Goal: Task Accomplishment & Management: Manage account settings

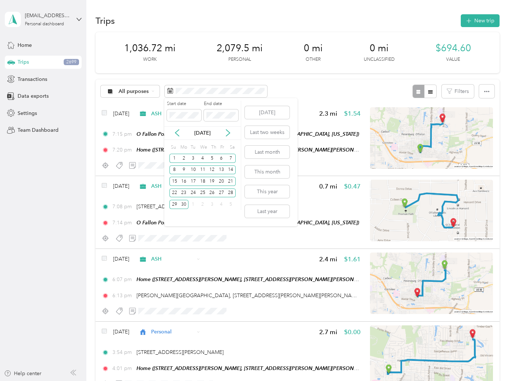
click at [179, 127] on div "[DATE]" at bounding box center [202, 133] width 77 height 14
click at [177, 131] on icon at bounding box center [177, 133] width 4 height 7
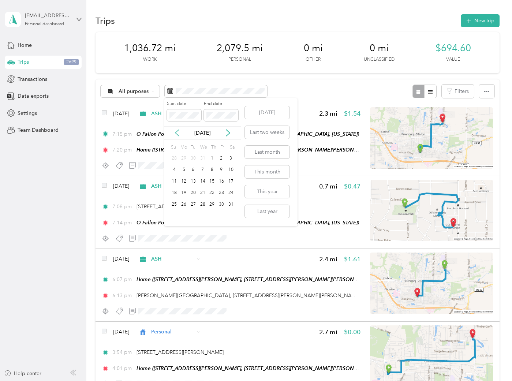
click at [177, 131] on icon at bounding box center [177, 133] width 4 height 7
click at [184, 156] on div "1" at bounding box center [184, 158] width 10 height 9
click at [203, 205] on div "31" at bounding box center [203, 204] width 10 height 9
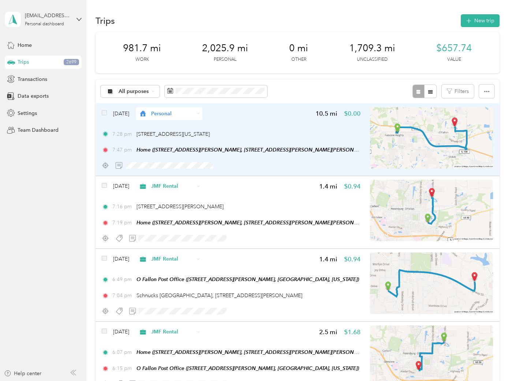
click at [402, 145] on img at bounding box center [431, 137] width 123 height 61
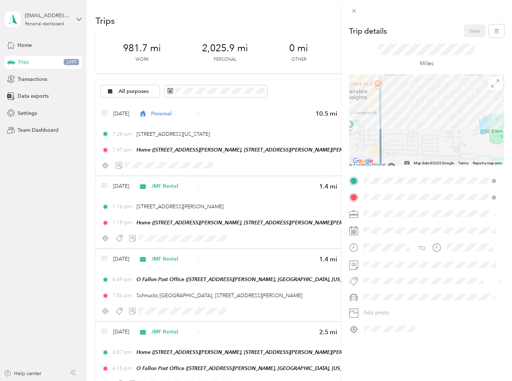
drag, startPoint x: 386, startPoint y: 111, endPoint x: 489, endPoint y: 164, distance: 116.4
click at [490, 165] on div "Map Data Map data ©2025 Google Map data ©2025 Google 500 m Click to toggle betw…" at bounding box center [426, 120] width 155 height 92
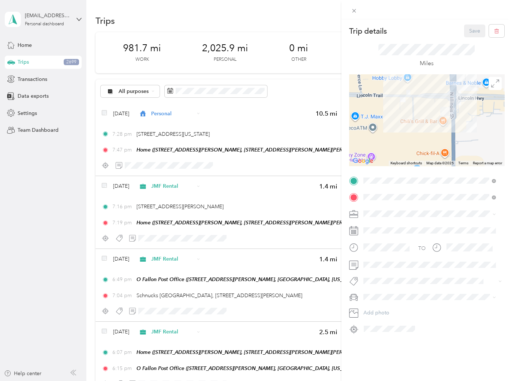
drag, startPoint x: 470, startPoint y: 105, endPoint x: 466, endPoint y: 154, distance: 49.6
click at [466, 154] on div at bounding box center [426, 120] width 155 height 92
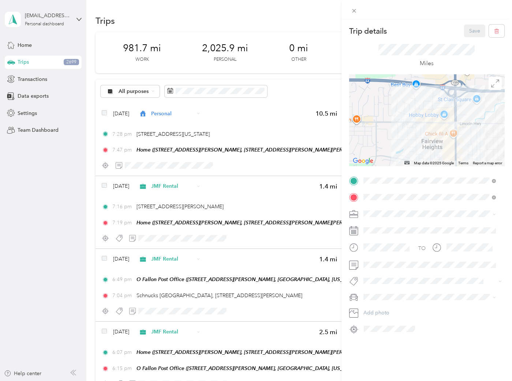
click at [140, 89] on div "Trip details Save This trip cannot be edited because it is either under review,…" at bounding box center [256, 190] width 512 height 381
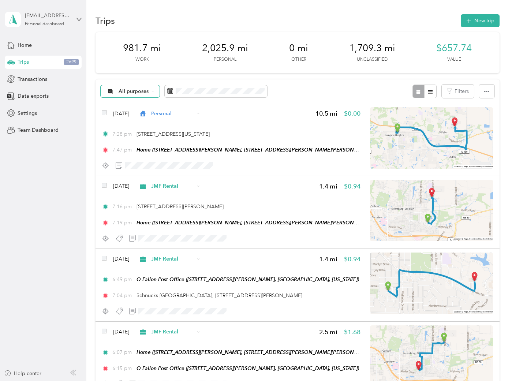
click at [144, 92] on span "All purposes" at bounding box center [134, 91] width 30 height 5
click at [127, 118] on span "Unclassified" at bounding box center [148, 117] width 59 height 8
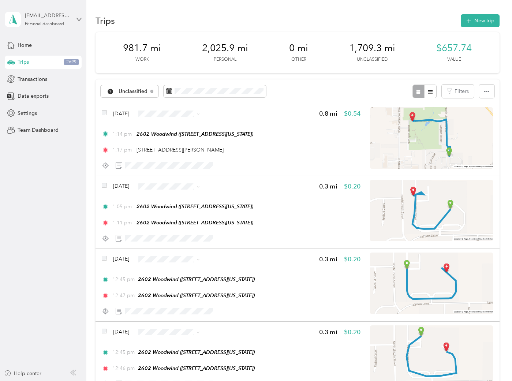
click at [306, 87] on div "Unclassified Filters" at bounding box center [298, 91] width 404 height 24
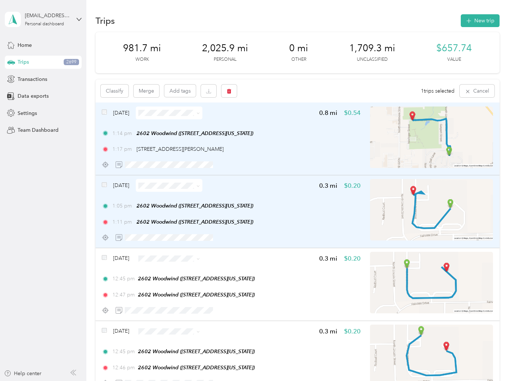
click at [105, 187] on span at bounding box center [104, 186] width 5 height 8
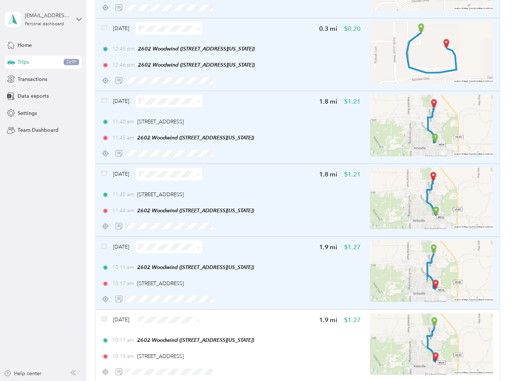
scroll to position [366, 0]
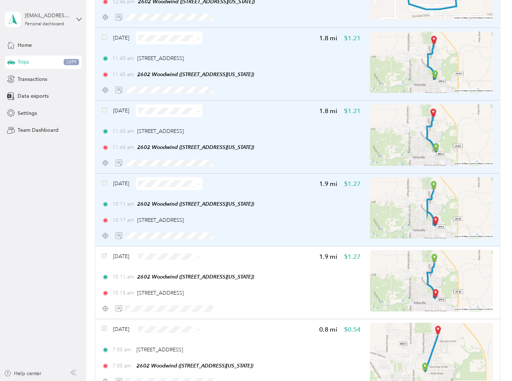
click at [103, 184] on span at bounding box center [104, 184] width 5 height 8
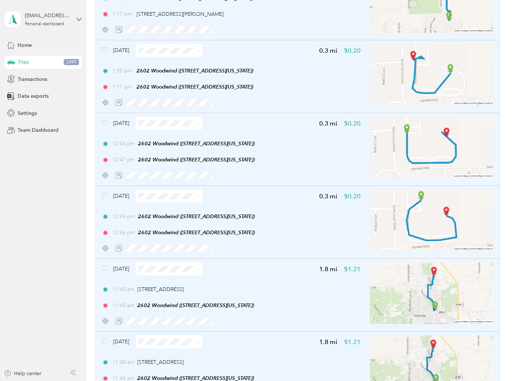
scroll to position [0, 0]
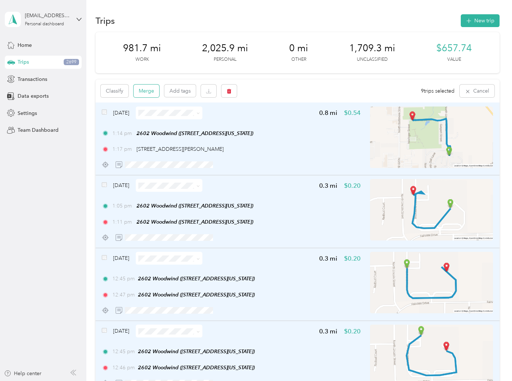
click at [146, 90] on button "Merge" at bounding box center [147, 91] width 26 height 13
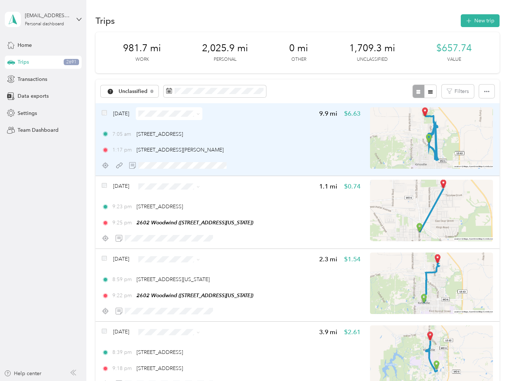
click at [257, 123] on div "[DATE] 9.9 mi $6.63 7:05 am [STREET_ADDRESS] 1:17 pm [STREET_ADDRESS][PERSON_NA…" at bounding box center [231, 139] width 259 height 65
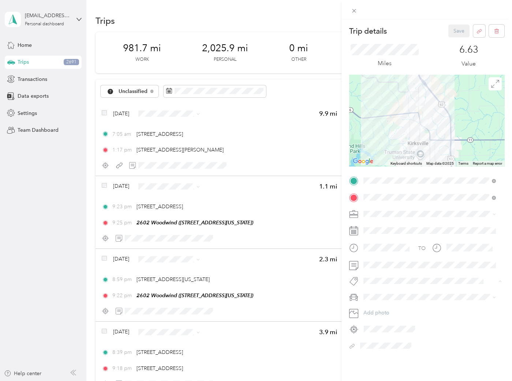
click at [383, 261] on span "2605 Ww" at bounding box center [380, 264] width 19 height 7
click at [379, 285] on li "PPP" at bounding box center [430, 290] width 138 height 13
click at [448, 29] on button "Save" at bounding box center [458, 31] width 21 height 13
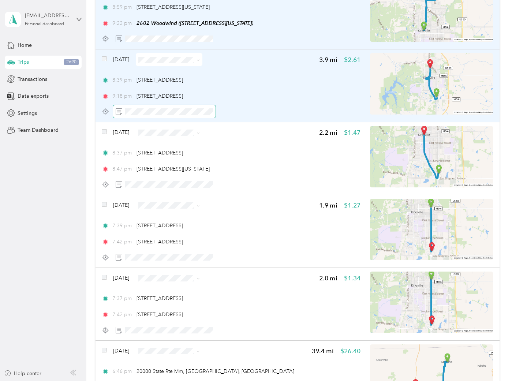
scroll to position [203, 0]
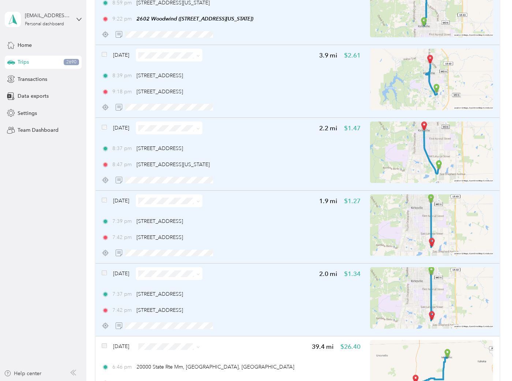
click at [100, 271] on div "[DATE] 2.0 mi $1.34 7:37 pm [STREET_ADDRESS] 7:42 pm [STREET_ADDRESS]" at bounding box center [298, 300] width 404 height 73
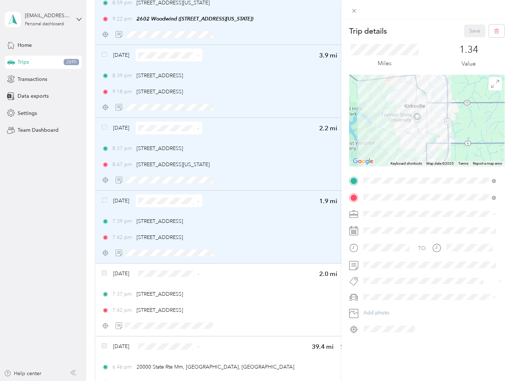
click at [103, 271] on div "Trip details Save This trip cannot be edited because it is either under review,…" at bounding box center [256, 190] width 512 height 381
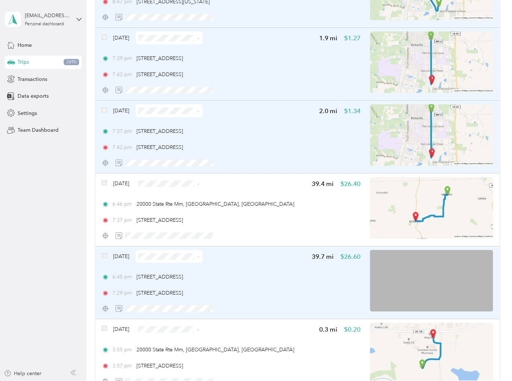
scroll to position [406, 0]
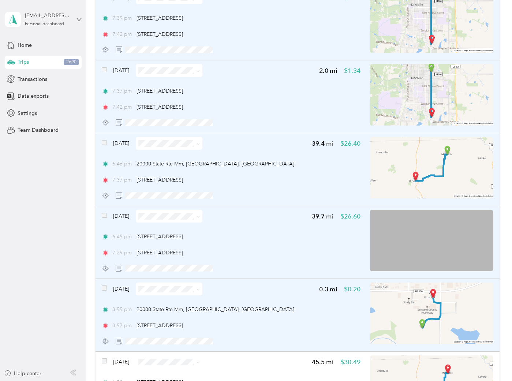
click at [104, 289] on span at bounding box center [104, 289] width 5 height 8
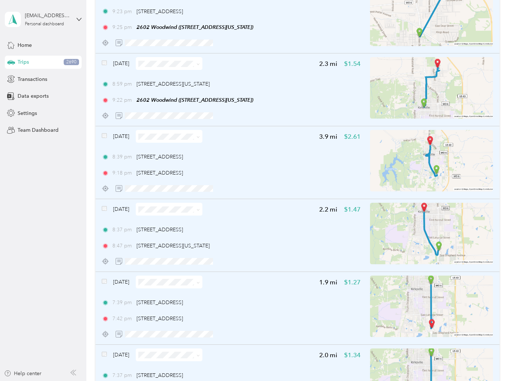
scroll to position [0, 0]
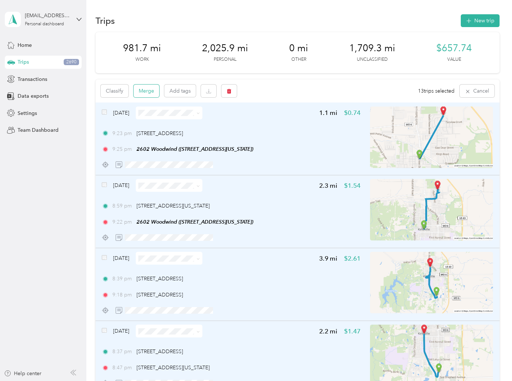
click at [138, 90] on button "Merge" at bounding box center [147, 91] width 26 height 13
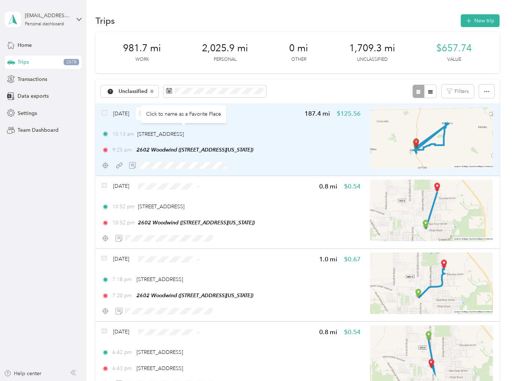
click at [255, 121] on div "[DATE] 187.4 mi $125.56 10:13 am [STREET_ADDRESS] 9:25 pm 2602 [GEOGRAPHIC_DATA…" at bounding box center [231, 139] width 259 height 65
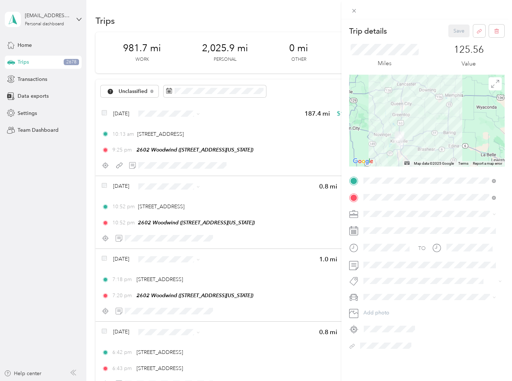
click at [384, 264] on span "2605 Ww" at bounding box center [380, 263] width 19 height 7
click at [378, 291] on div "PPP" at bounding box center [429, 291] width 127 height 8
click at [446, 37] on div "Miles 125.56 Value" at bounding box center [426, 55] width 155 height 37
click at [450, 34] on button "Save" at bounding box center [458, 31] width 21 height 13
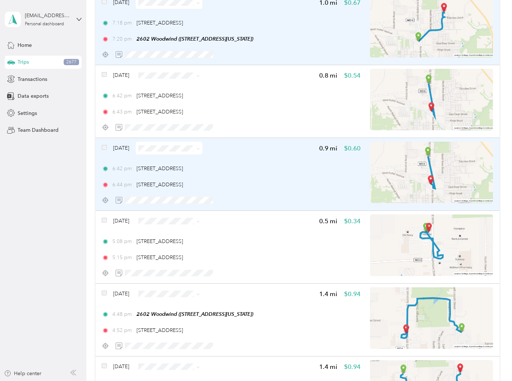
scroll to position [203, 0]
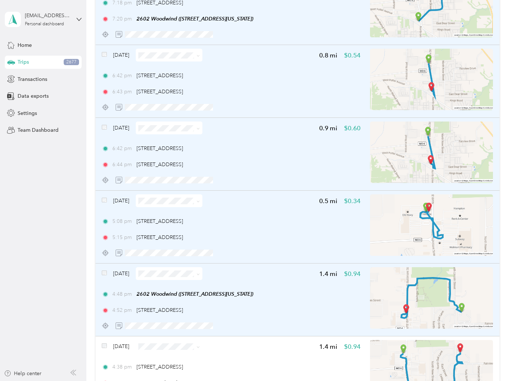
click at [102, 275] on span at bounding box center [104, 274] width 5 height 8
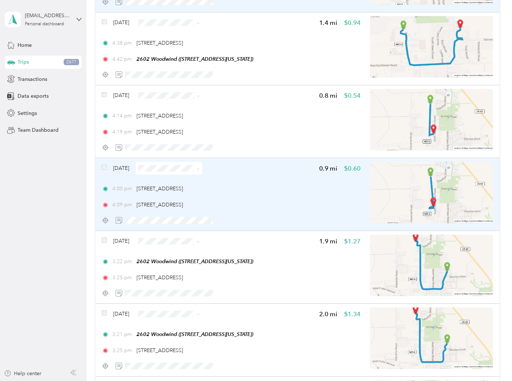
scroll to position [529, 0]
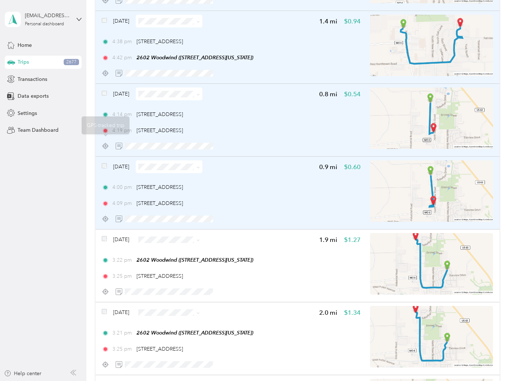
click at [104, 167] on span at bounding box center [104, 167] width 5 height 8
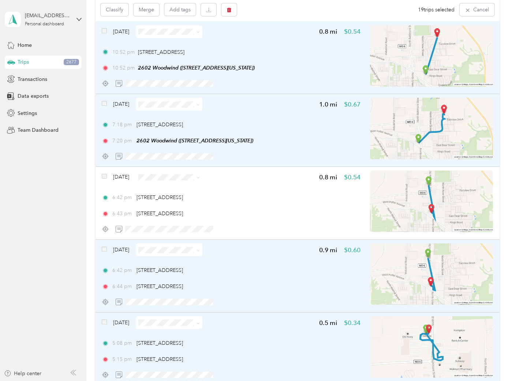
scroll to position [0, 0]
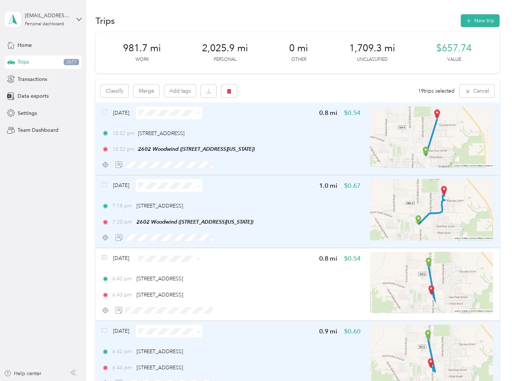
click at [146, 98] on div "Classify Merge Add tags 19 trips selected Cancel" at bounding box center [298, 90] width 404 height 23
click at [149, 92] on button "Merge" at bounding box center [147, 91] width 26 height 13
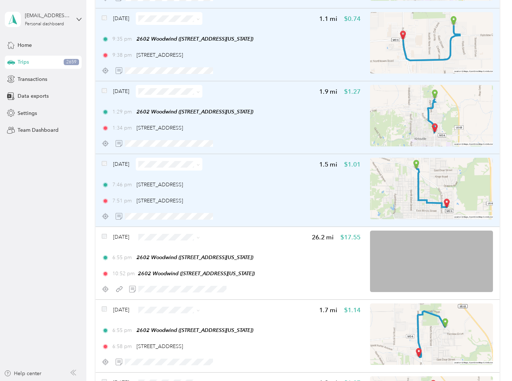
scroll to position [447, 0]
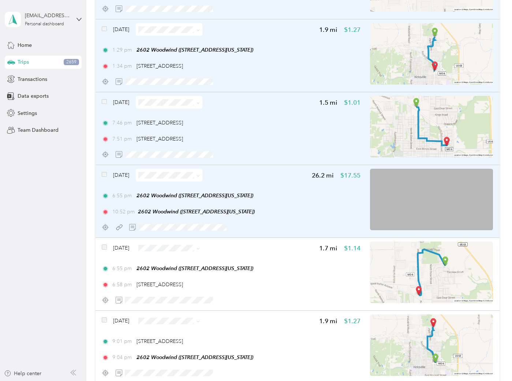
click at [254, 176] on div "[DATE] 26.2 mi $17.55" at bounding box center [231, 175] width 259 height 13
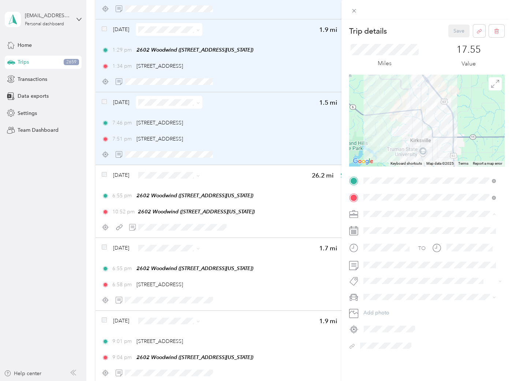
click at [382, 288] on div "PPP" at bounding box center [429, 291] width 127 height 8
click at [387, 264] on span "2605 Ww" at bounding box center [380, 261] width 19 height 7
click at [454, 32] on button "Save" at bounding box center [458, 31] width 21 height 13
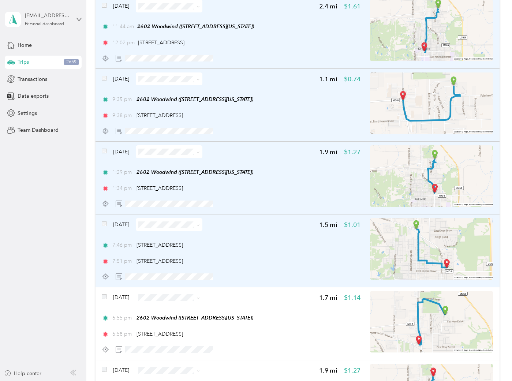
scroll to position [488, 0]
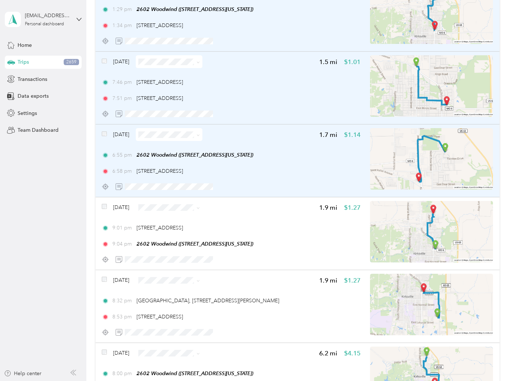
click at [102, 131] on span at bounding box center [104, 135] width 5 height 8
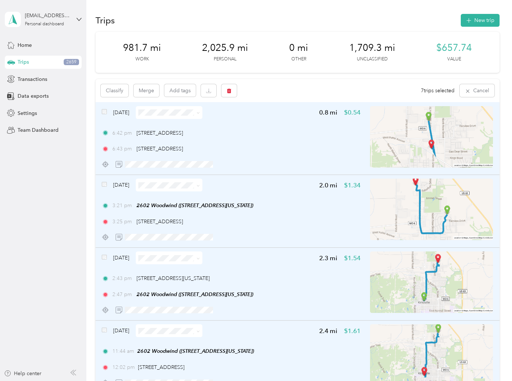
scroll to position [0, 0]
click at [116, 92] on button "Classify" at bounding box center [115, 91] width 28 height 13
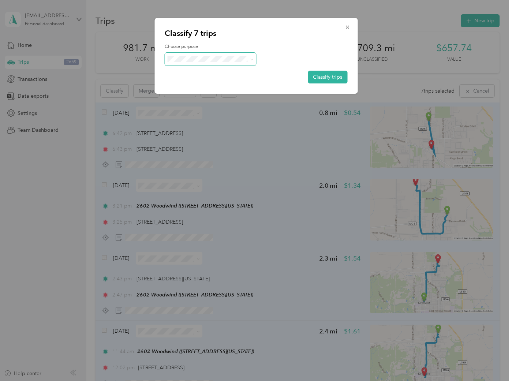
click at [202, 65] on div "Choose purpose Classify trips" at bounding box center [256, 64] width 183 height 40
click at [196, 84] on span "Personal" at bounding box center [217, 85] width 68 height 8
click at [316, 77] on button "Classify trips" at bounding box center [328, 77] width 40 height 13
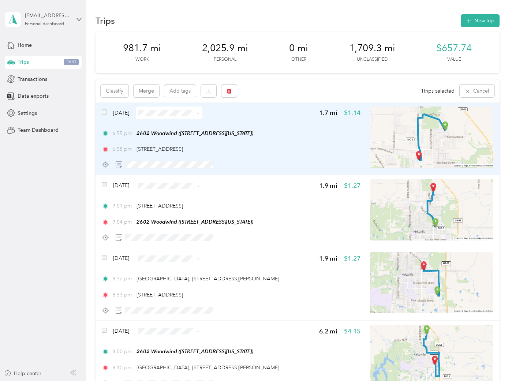
click at [172, 143] on ol "Work Personal JMF Rental ASH SBE PPP Real Estate Airbnb Other Charity Medical M…" at bounding box center [186, 171] width 83 height 102
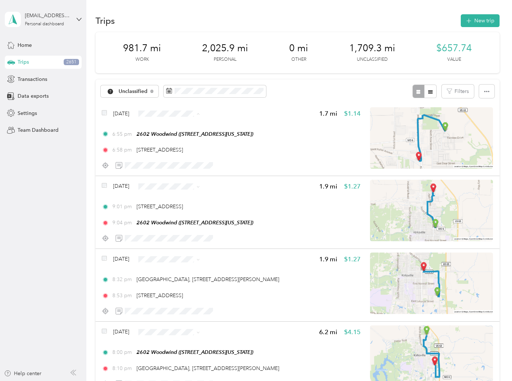
click at [172, 136] on span "Personal" at bounding box center [192, 140] width 59 height 8
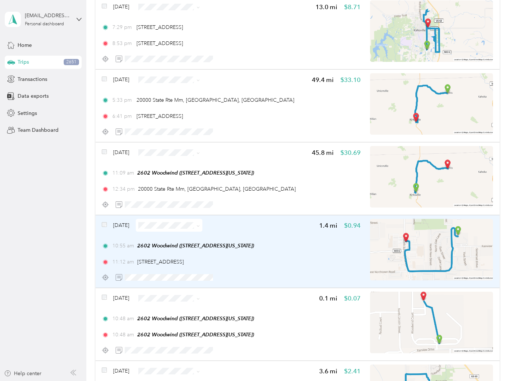
scroll to position [406, 0]
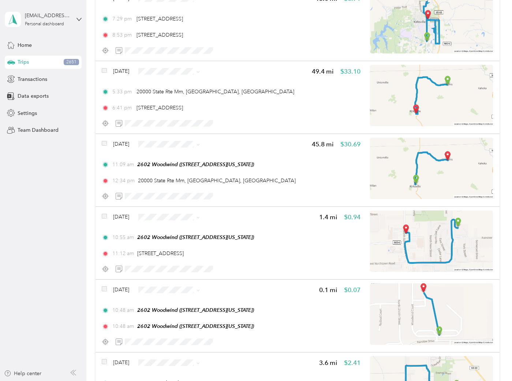
click at [62, 184] on aside "[EMAIL_ADDRESS][DOMAIN_NAME] Personal dashboard Home Trips 2651 Transactions Da…" at bounding box center [43, 190] width 86 height 381
click at [161, 94] on span "Personal" at bounding box center [186, 95] width 72 height 8
click at [171, 168] on span "Personal" at bounding box center [192, 169] width 59 height 8
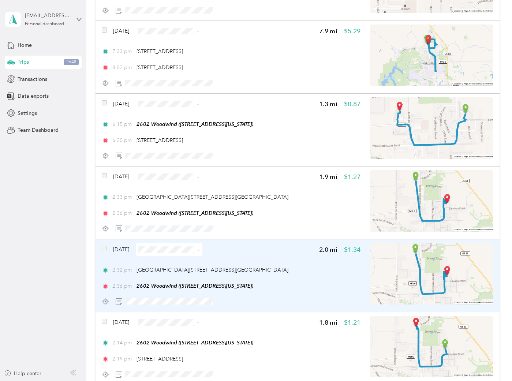
scroll to position [976, 0]
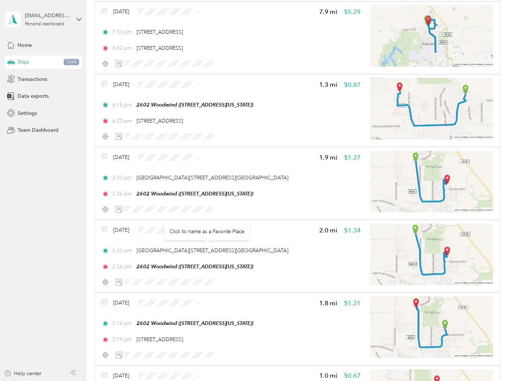
click at [165, 227] on div "Click to name as a Favorite Place" at bounding box center [206, 232] width 85 height 18
click at [156, 254] on li "Personal" at bounding box center [186, 250] width 83 height 13
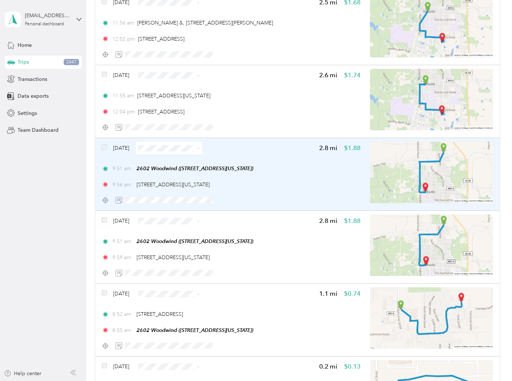
scroll to position [1351, 0]
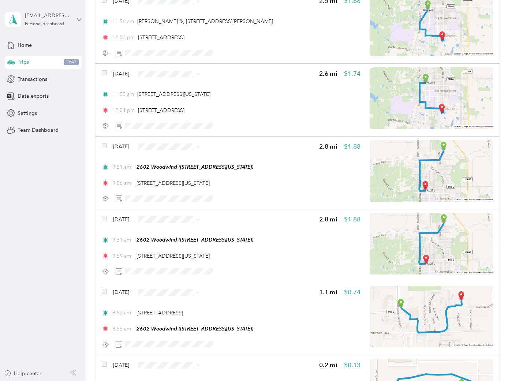
click at [172, 240] on span "Personal" at bounding box center [192, 241] width 59 height 8
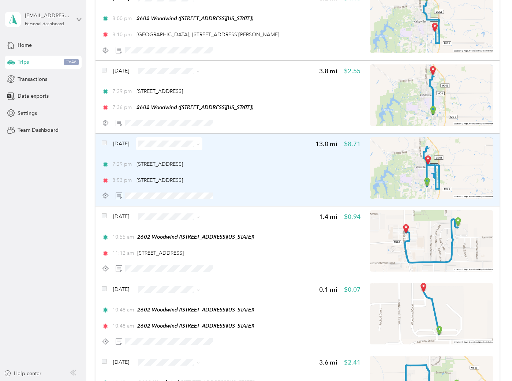
scroll to position [40, 0]
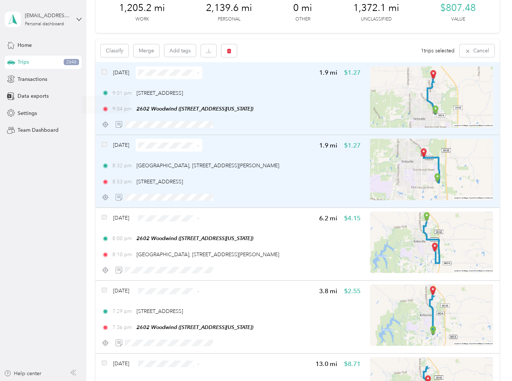
drag, startPoint x: 105, startPoint y: 140, endPoint x: 103, endPoint y: 147, distance: 6.9
click at [103, 147] on span at bounding box center [104, 145] width 5 height 8
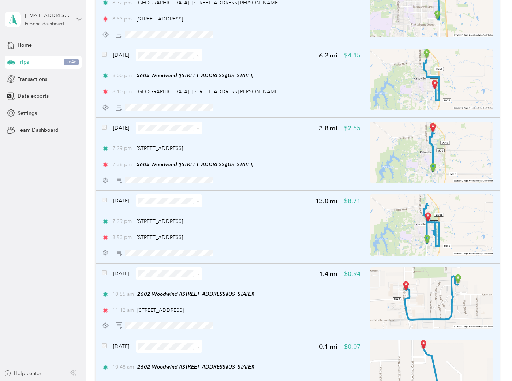
scroll to position [0, 0]
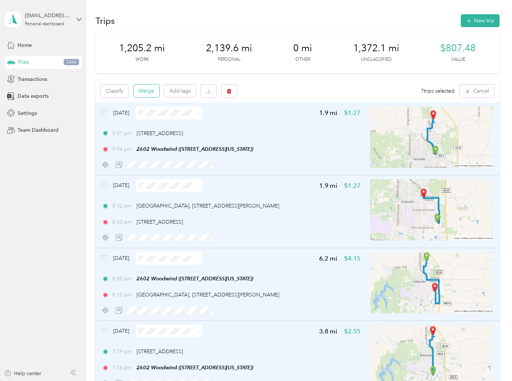
click at [142, 87] on button "Merge" at bounding box center [147, 91] width 26 height 13
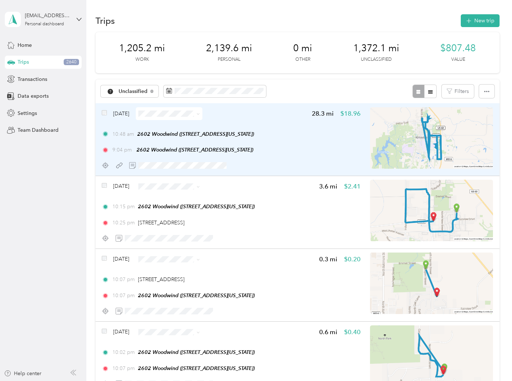
click at [262, 111] on div "[DATE] 28.3 mi $18.96" at bounding box center [231, 113] width 259 height 13
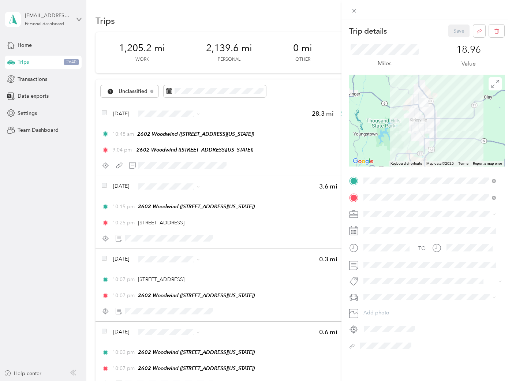
click at [379, 292] on span "708 Ww" at bounding box center [379, 293] width 16 height 7
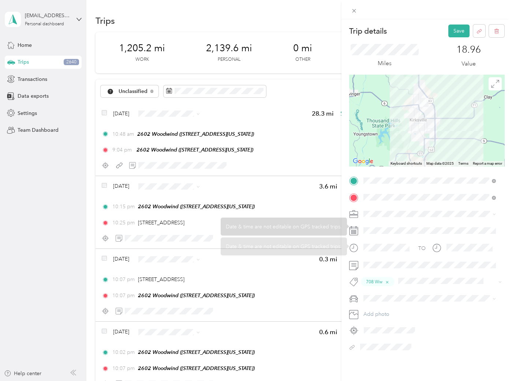
click at [390, 217] on span at bounding box center [432, 213] width 143 height 11
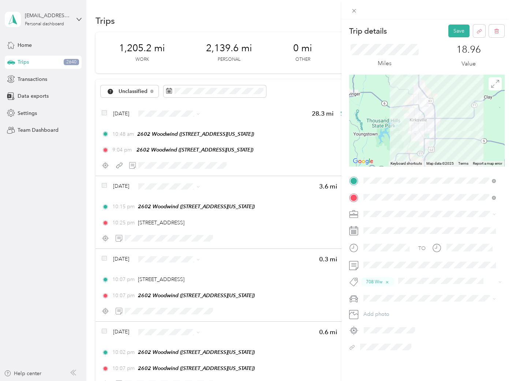
click at [379, 290] on div "PPP" at bounding box center [429, 291] width 127 height 8
click at [454, 27] on button "Save" at bounding box center [458, 31] width 21 height 13
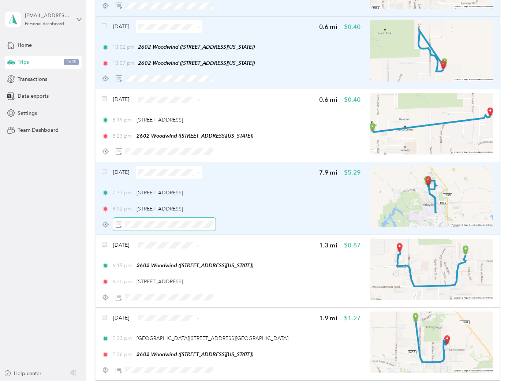
scroll to position [244, 0]
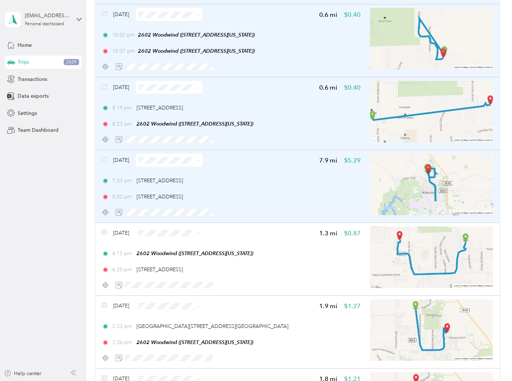
click at [104, 161] on span at bounding box center [104, 160] width 5 height 8
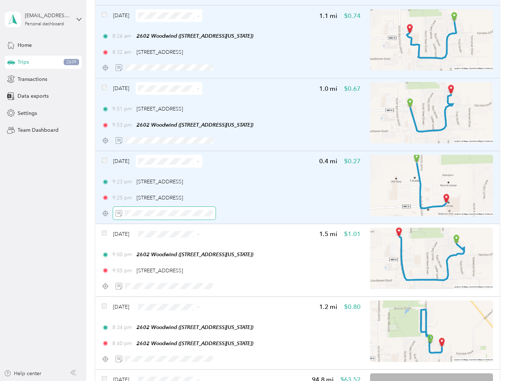
scroll to position [1179, 0]
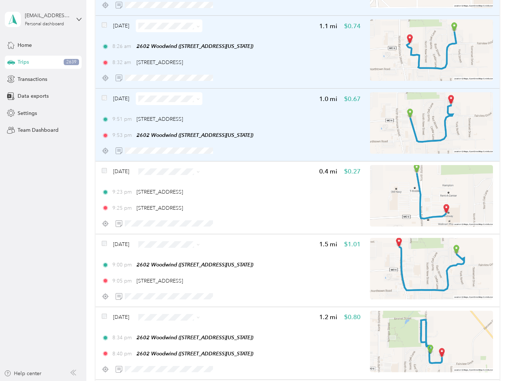
click at [104, 95] on span at bounding box center [104, 99] width 5 height 8
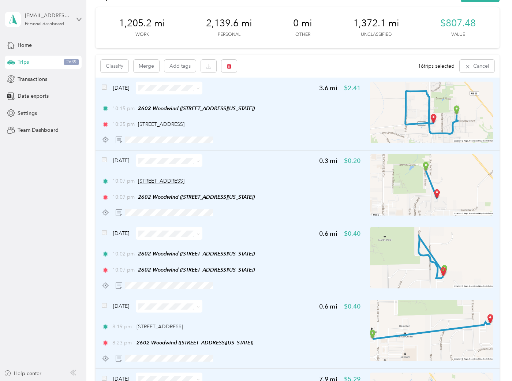
scroll to position [0, 0]
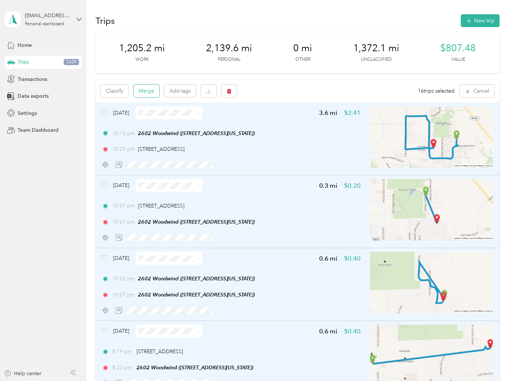
click at [149, 92] on button "Merge" at bounding box center [147, 91] width 26 height 13
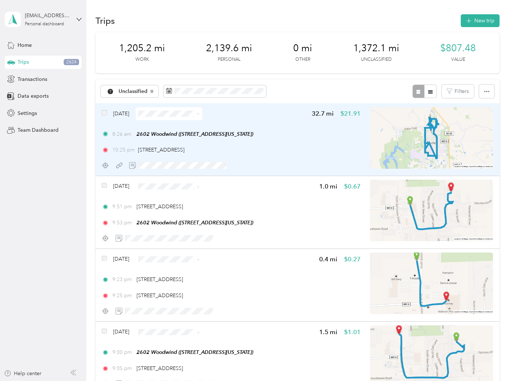
click at [333, 131] on div "8:26 am 2602 Woodwind ([STREET_ADDRESS][US_STATE])" at bounding box center [231, 134] width 259 height 8
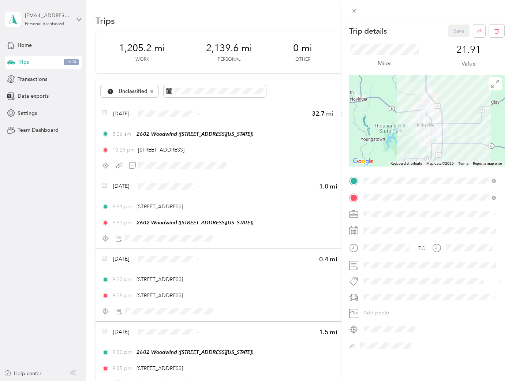
click at [385, 265] on button "2605 Ww" at bounding box center [380, 261] width 29 height 9
click at [379, 290] on div "PPP" at bounding box center [429, 291] width 127 height 8
click at [449, 33] on button "Save" at bounding box center [458, 31] width 21 height 13
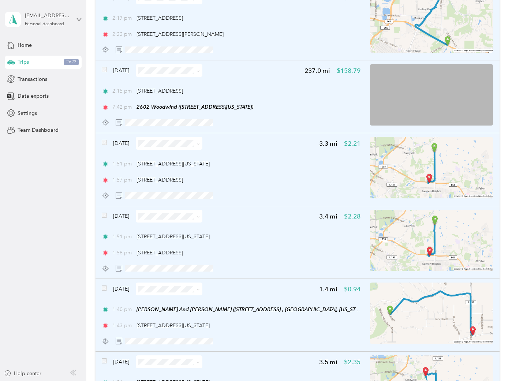
scroll to position [610, 0]
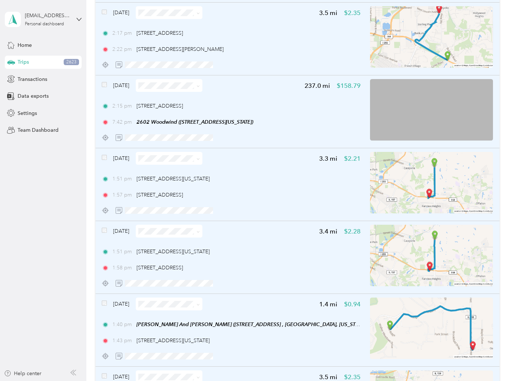
click at [176, 183] on span "Personal" at bounding box center [192, 181] width 59 height 8
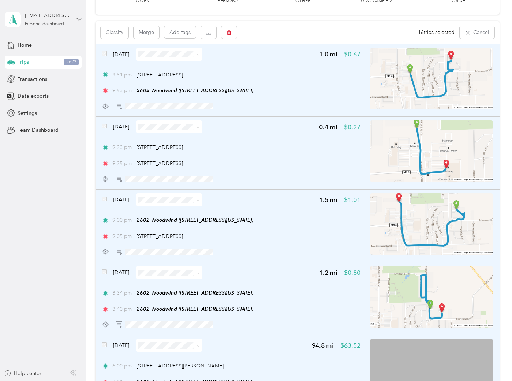
scroll to position [0, 0]
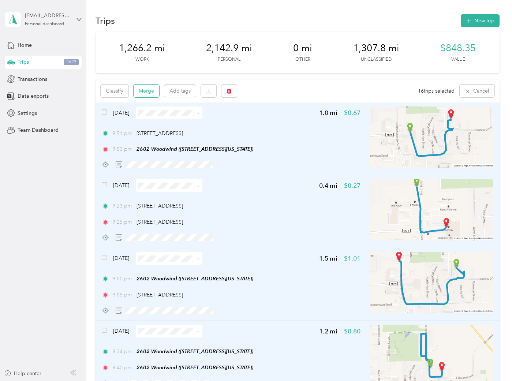
click at [149, 89] on button "Merge" at bounding box center [147, 91] width 26 height 13
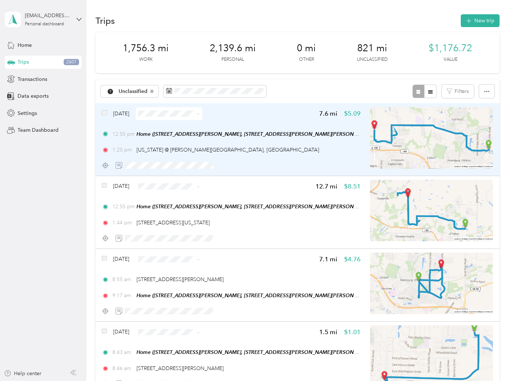
click at [400, 139] on img at bounding box center [431, 137] width 123 height 61
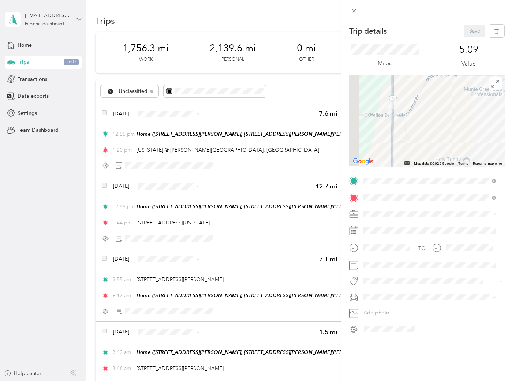
drag, startPoint x: 383, startPoint y: 94, endPoint x: 417, endPoint y: 152, distance: 67.7
click at [417, 152] on div at bounding box center [426, 121] width 155 height 92
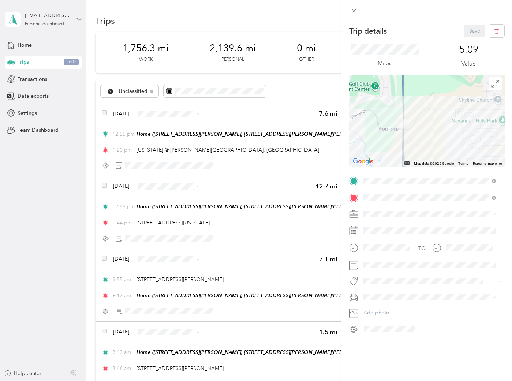
click at [210, 187] on div "Trip details Save This trip cannot be edited because it is either under review,…" at bounding box center [256, 190] width 512 height 381
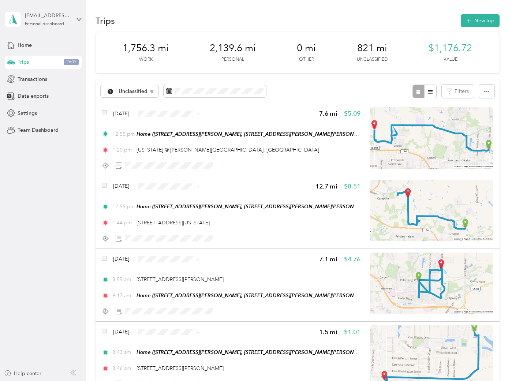
click at [202, 187] on span at bounding box center [169, 186] width 67 height 13
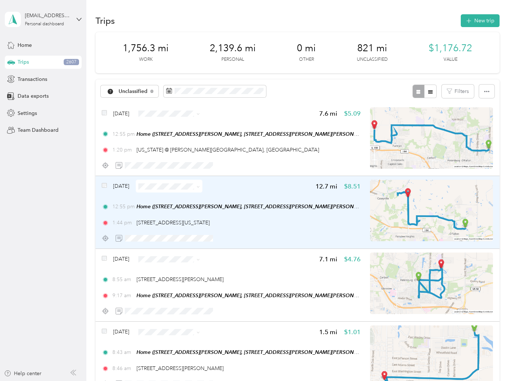
click at [239, 193] on div "[DATE] 12.7 mi $8.51 12:55 pm Home ([STREET_ADDRESS][PERSON_NAME], [STREET_ADDR…" at bounding box center [231, 212] width 259 height 65
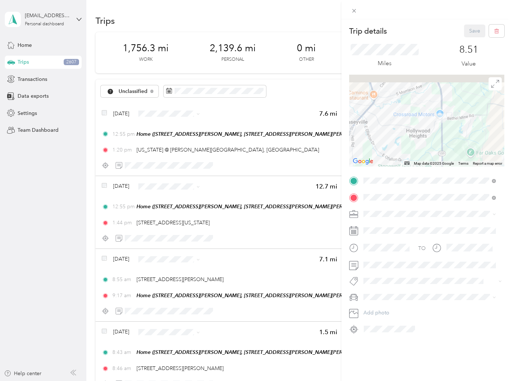
drag, startPoint x: 439, startPoint y: 95, endPoint x: 415, endPoint y: 157, distance: 67.0
click at [422, 166] on div "Map Data Map data ©2025 Google Map data ©2025 Google 1 km Click to toggle betwe…" at bounding box center [426, 121] width 155 height 92
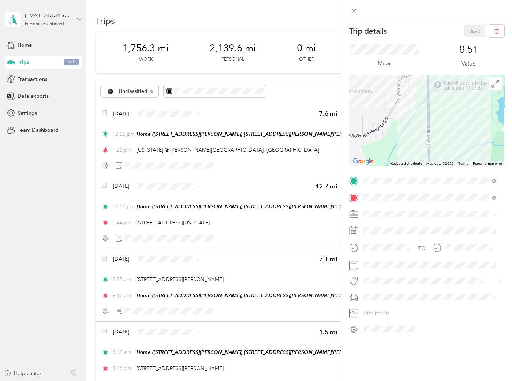
drag, startPoint x: 410, startPoint y: 149, endPoint x: 395, endPoint y: 19, distance: 130.0
click at [395, 19] on div "Trip details Save This trip cannot be edited because it is either under review,…" at bounding box center [427, 209] width 171 height 381
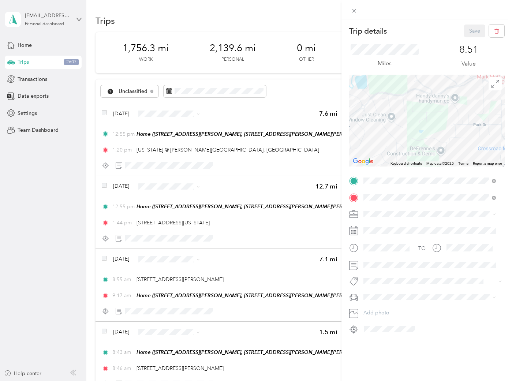
drag, startPoint x: 408, startPoint y: 103, endPoint x: 513, endPoint y: 196, distance: 139.8
click at [508, 197] on html "[EMAIL_ADDRESS][DOMAIN_NAME] Personal dashboard Home Trips 2607 Transactions Da…" at bounding box center [254, 190] width 508 height 381
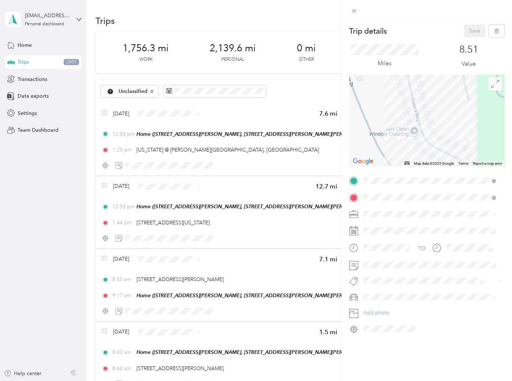
drag, startPoint x: 388, startPoint y: 110, endPoint x: 407, endPoint y: 150, distance: 44.9
click at [407, 150] on div at bounding box center [426, 121] width 155 height 92
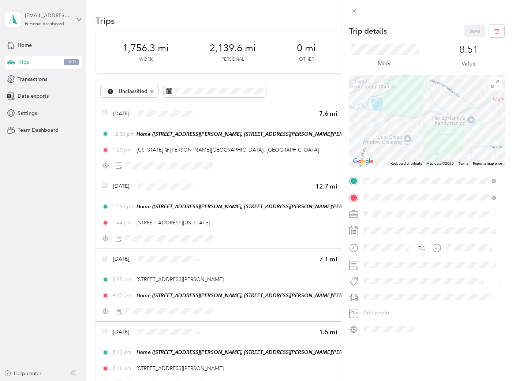
click at [58, 212] on div "Trip details Save This trip cannot be edited because it is either under review,…" at bounding box center [256, 190] width 512 height 381
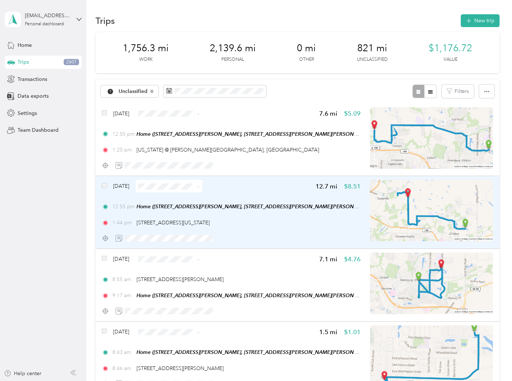
click at [189, 182] on span at bounding box center [169, 186] width 67 height 13
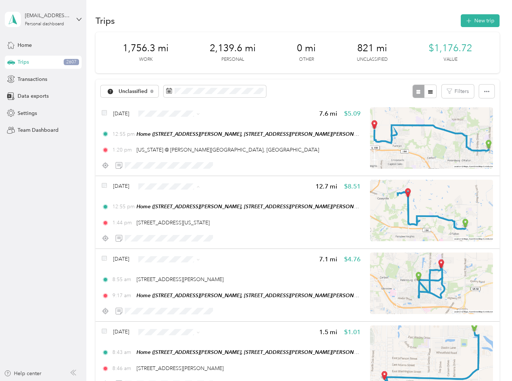
click at [180, 208] on span "Personal" at bounding box center [192, 212] width 59 height 8
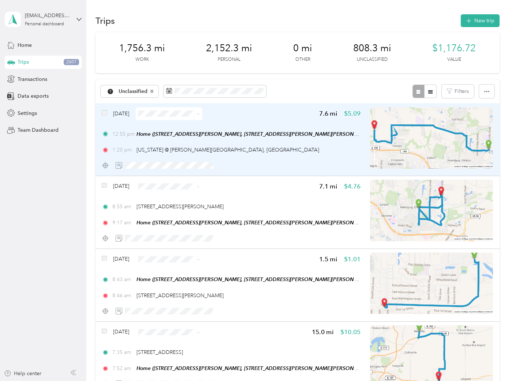
click at [344, 148] on div "1:20 pm [US_STATE] @ [PERSON_NAME][GEOGRAPHIC_DATA], [GEOGRAPHIC_DATA]" at bounding box center [231, 150] width 259 height 8
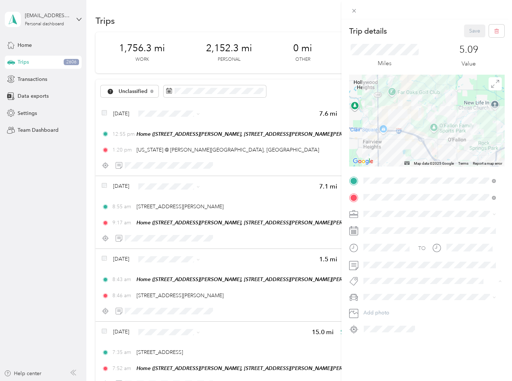
click at [380, 265] on li "2605 Ww" at bounding box center [430, 264] width 138 height 14
click at [383, 285] on li "PPP" at bounding box center [430, 290] width 138 height 13
click at [464, 30] on button "Save" at bounding box center [474, 31] width 21 height 13
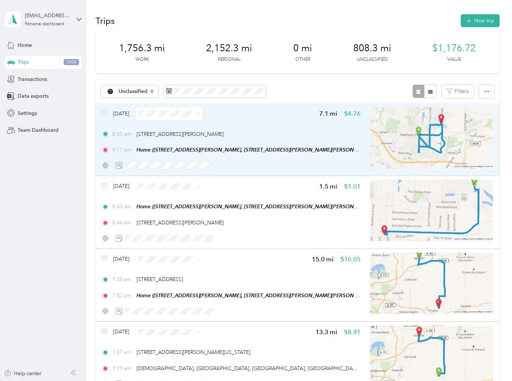
click at [406, 129] on img at bounding box center [431, 137] width 123 height 61
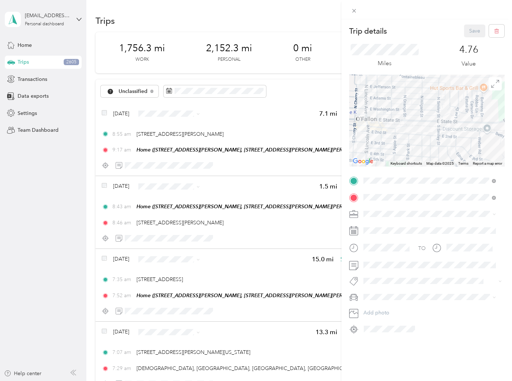
drag, startPoint x: 459, startPoint y: 121, endPoint x: 372, endPoint y: 154, distance: 92.8
click at [372, 154] on div at bounding box center [426, 121] width 155 height 92
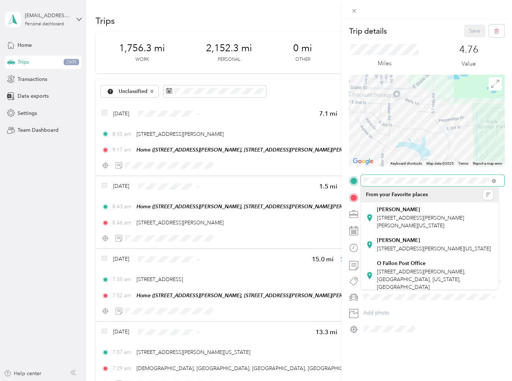
drag, startPoint x: 439, startPoint y: 119, endPoint x: 408, endPoint y: 92, distance: 41.0
click at [408, 92] on div at bounding box center [426, 121] width 155 height 92
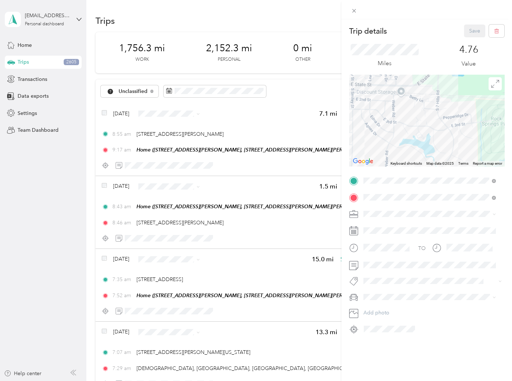
drag, startPoint x: 433, startPoint y: 133, endPoint x: 496, endPoint y: 57, distance: 98.5
click at [496, 57] on div "Trip details Save This trip cannot be edited because it is either under review,…" at bounding box center [426, 180] width 155 height 310
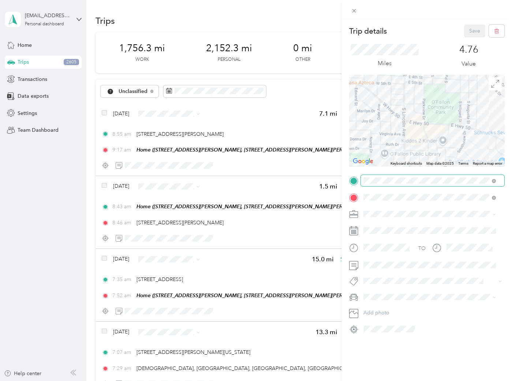
drag, startPoint x: 433, startPoint y: 124, endPoint x: 472, endPoint y: 176, distance: 64.3
click at [473, 176] on div "Trip details Save This trip cannot be edited because it is either under review,…" at bounding box center [426, 180] width 155 height 310
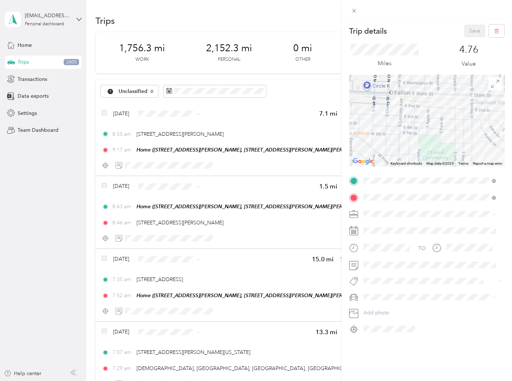
drag, startPoint x: 442, startPoint y: 107, endPoint x: 443, endPoint y: 133, distance: 26.7
click at [443, 133] on div at bounding box center [426, 121] width 155 height 92
click at [385, 250] on span "JMF Rental" at bounding box center [378, 252] width 25 height 6
click at [387, 210] on li "1131 Mulliken" at bounding box center [430, 208] width 138 height 14
click at [465, 34] on button "Save" at bounding box center [474, 31] width 21 height 13
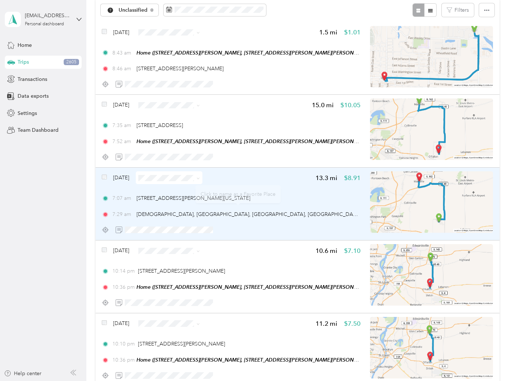
scroll to position [122, 0]
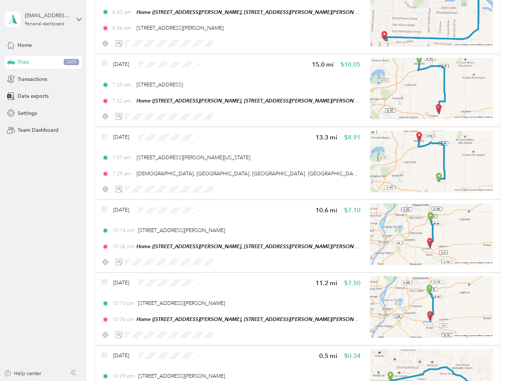
click at [172, 110] on li "ASH" at bounding box center [186, 115] width 83 height 13
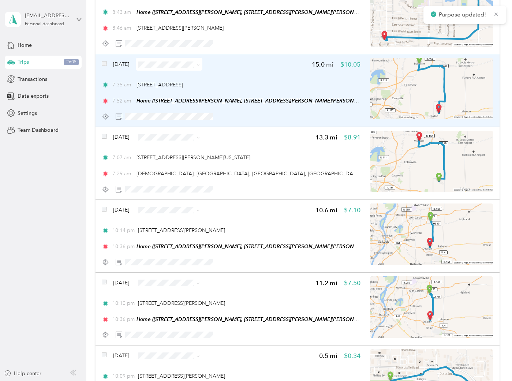
click at [279, 82] on div "7:35 am [STREET_ADDRESS]" at bounding box center [231, 85] width 259 height 8
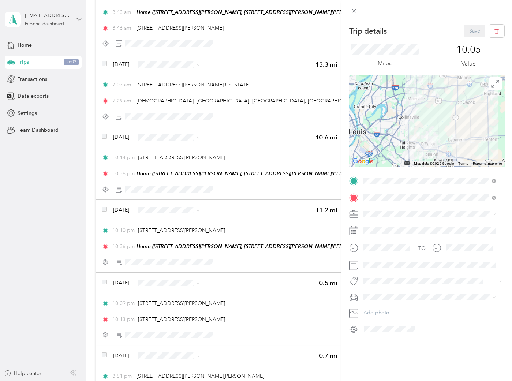
click at [54, 219] on div "Trip details Save This trip cannot be edited because it is either under review,…" at bounding box center [256, 190] width 512 height 381
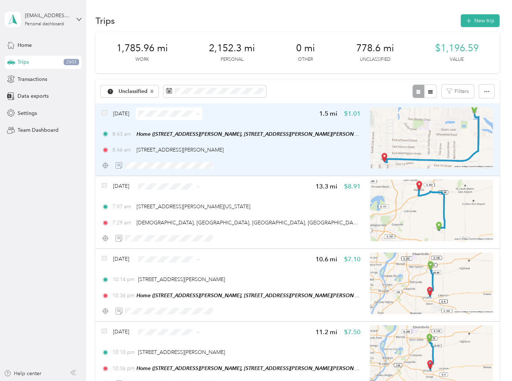
click at [277, 148] on div "8:46 am [STREET_ADDRESS][PERSON_NAME]" at bounding box center [231, 150] width 259 height 8
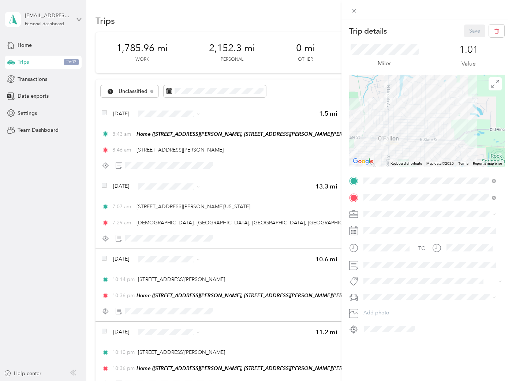
click at [385, 221] on span "113 S. Donk" at bounding box center [383, 222] width 24 height 7
click at [378, 262] on div "ASH" at bounding box center [429, 265] width 127 height 8
click at [467, 34] on button "Save" at bounding box center [474, 31] width 21 height 13
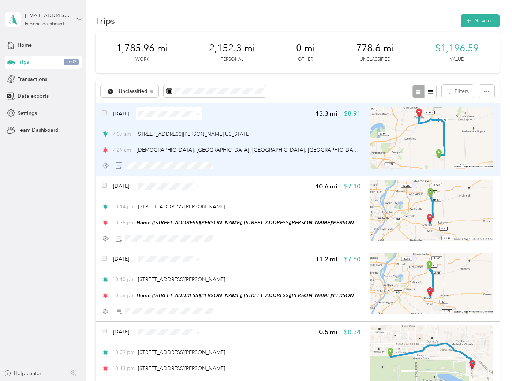
click at [284, 118] on div "[DATE] 13.3 mi $8.91" at bounding box center [231, 113] width 259 height 13
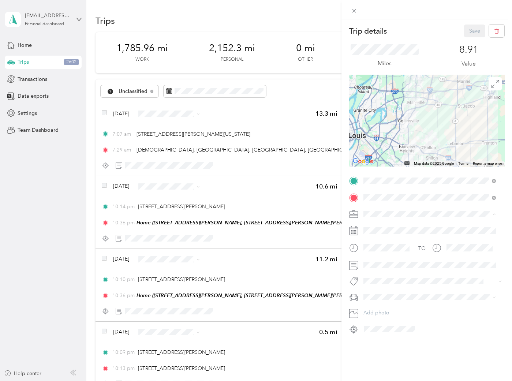
click at [377, 260] on li "ASH" at bounding box center [430, 265] width 138 height 13
click at [381, 222] on span "113 S. Donk" at bounding box center [383, 222] width 24 height 7
click at [465, 30] on button "Save" at bounding box center [474, 31] width 21 height 13
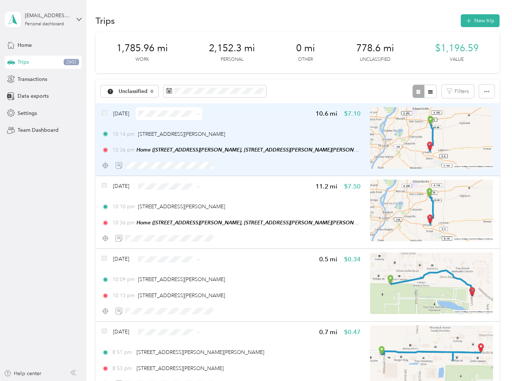
click at [413, 142] on img at bounding box center [431, 137] width 123 height 61
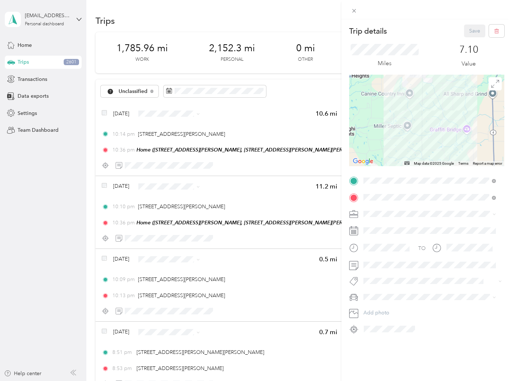
drag, startPoint x: 433, startPoint y: 124, endPoint x: 499, endPoint y: 205, distance: 104.1
click at [499, 206] on form "Trip details Save This trip cannot be edited because it is either under review,…" at bounding box center [427, 180] width 171 height 310
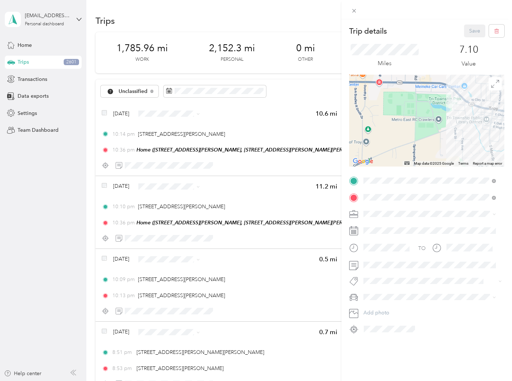
drag, startPoint x: 470, startPoint y: 139, endPoint x: 399, endPoint y: 139, distance: 71.0
click at [399, 139] on div at bounding box center [426, 121] width 155 height 92
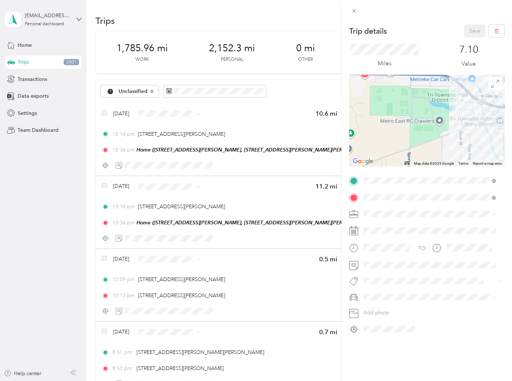
click at [261, 197] on div "Trip details Save This trip cannot be edited because it is either under review,…" at bounding box center [256, 190] width 512 height 381
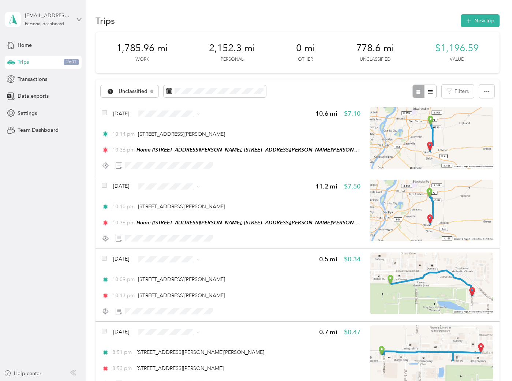
click at [261, 197] on div "[DATE] 11.2 mi $7.50 10:10 pm [STREET_ADDRESS][PERSON_NAME] 10:36 pm Home ([STR…" at bounding box center [231, 212] width 259 height 65
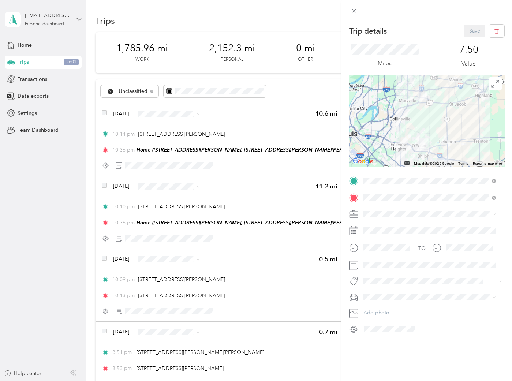
click at [244, 126] on div "Trip details Save This trip cannot be edited because it is either under review,…" at bounding box center [256, 190] width 512 height 381
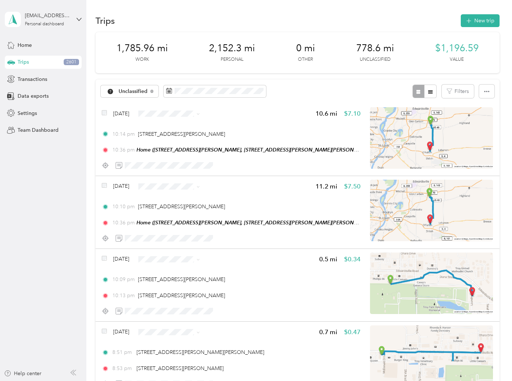
click at [169, 138] on span "Personal" at bounding box center [192, 138] width 59 height 8
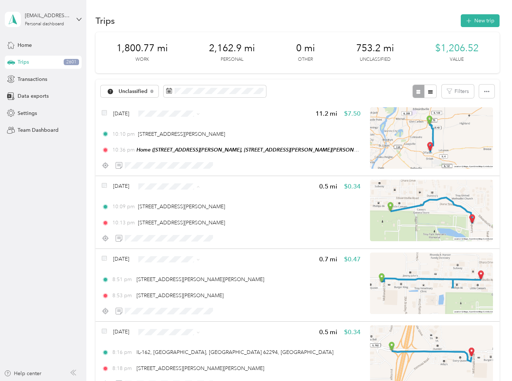
click at [166, 213] on span "Personal" at bounding box center [192, 212] width 59 height 8
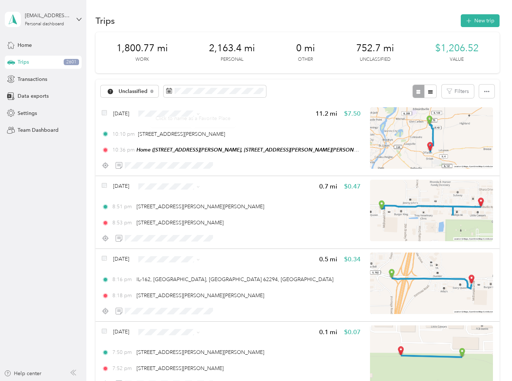
click at [187, 114] on div "Click to name as a Favorite Place" at bounding box center [192, 118] width 85 height 18
click at [179, 142] on ol "Work Personal JMF Rental ASH SBE PPP Real Estate Airbnb Other Charity Medical M…" at bounding box center [186, 171] width 83 height 102
click at [168, 206] on li "Personal" at bounding box center [186, 212] width 83 height 13
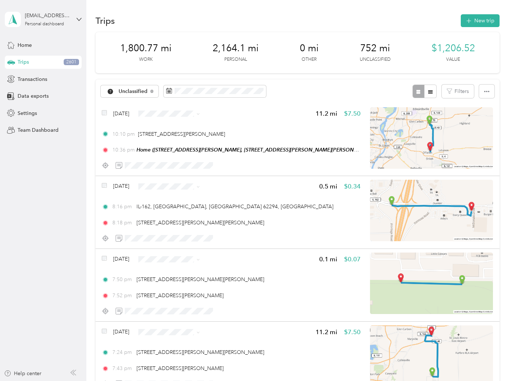
click at [157, 212] on span "Personal" at bounding box center [186, 209] width 72 height 8
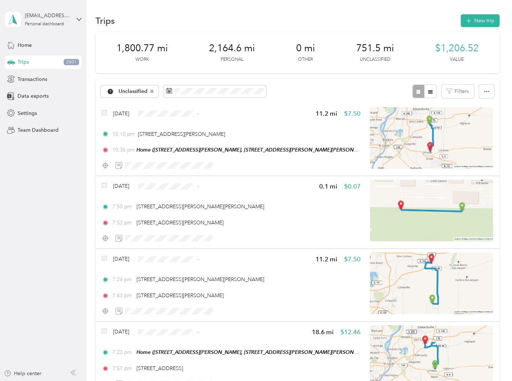
click at [175, 137] on span "Personal" at bounding box center [192, 139] width 59 height 8
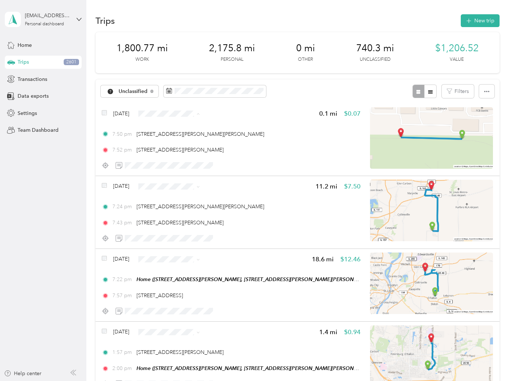
click at [168, 141] on li "Personal" at bounding box center [186, 139] width 83 height 13
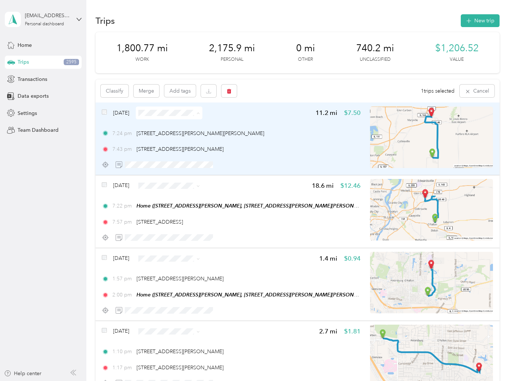
click at [175, 140] on li "Personal" at bounding box center [186, 139] width 83 height 13
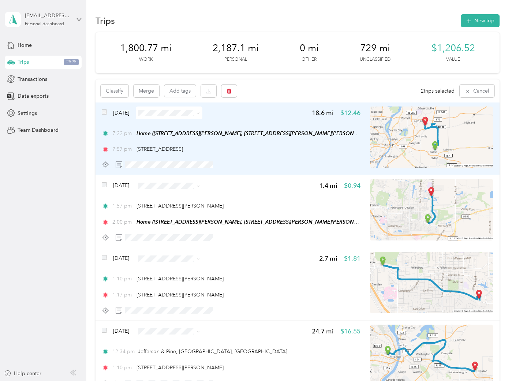
click at [418, 156] on img at bounding box center [431, 137] width 123 height 61
click at [317, 154] on div "[DATE] 18.6 mi $12.46 7:22 pm Home ([STREET_ADDRESS][PERSON_NAME], [STREET_ADDR…" at bounding box center [231, 139] width 259 height 65
click at [302, 158] on div at bounding box center [231, 164] width 259 height 13
click at [302, 156] on div "[DATE] 18.6 mi $12.46 7:22 pm Home ([STREET_ADDRESS][PERSON_NAME], [STREET_ADDR…" at bounding box center [231, 139] width 259 height 65
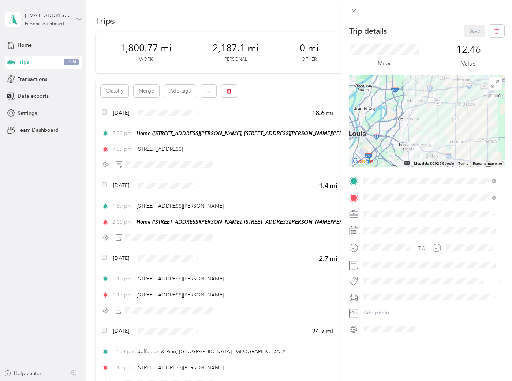
click at [375, 261] on div "ASH" at bounding box center [429, 265] width 127 height 8
click at [386, 224] on li "113 S. Donk" at bounding box center [430, 222] width 138 height 14
click at [465, 34] on button "Save" at bounding box center [474, 31] width 21 height 13
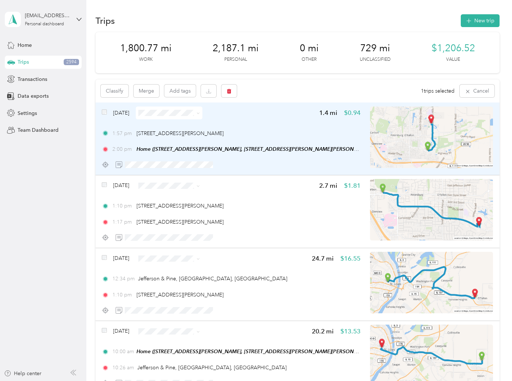
click at [273, 133] on div "1:57 pm [STREET_ADDRESS][PERSON_NAME]" at bounding box center [231, 134] width 259 height 8
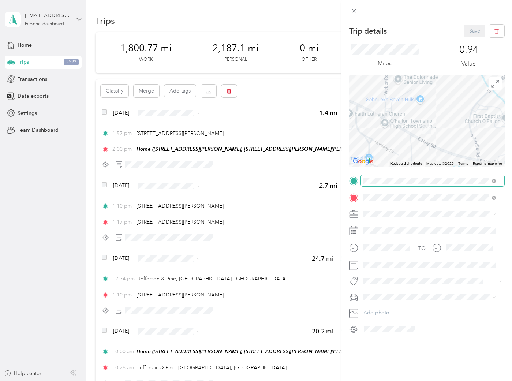
click at [444, 178] on div "Trip details Save This trip cannot be edited because it is either under review,…" at bounding box center [426, 180] width 155 height 310
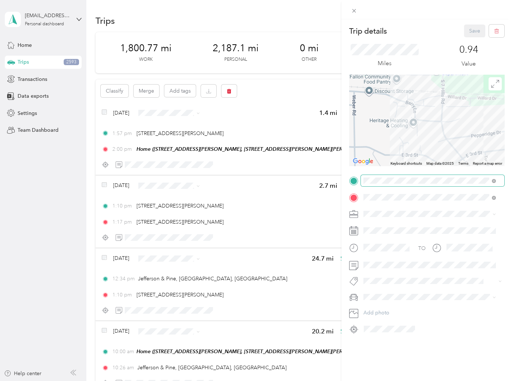
drag, startPoint x: 422, startPoint y: 135, endPoint x: 411, endPoint y: 176, distance: 42.5
click at [413, 169] on div "Trip details Save This trip cannot be edited because it is either under review,…" at bounding box center [426, 180] width 155 height 310
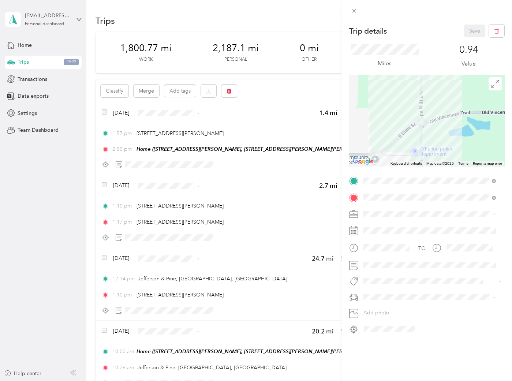
drag, startPoint x: 400, startPoint y: 115, endPoint x: 395, endPoint y: 163, distance: 47.6
click at [395, 162] on div "Keyboard shortcuts Map Data Map data ©2025 Map data ©2025 100 m Click to toggle…" at bounding box center [426, 121] width 155 height 92
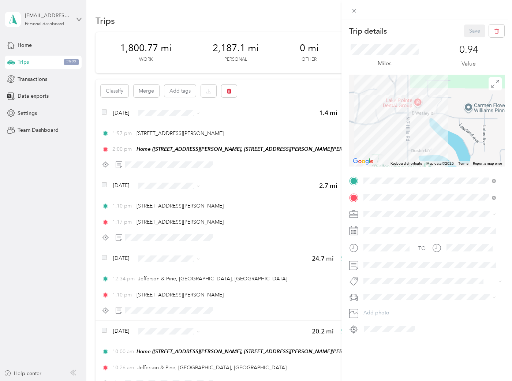
click at [283, 116] on div "Trip details Save This trip cannot be edited because it is either under review,…" at bounding box center [256, 190] width 512 height 381
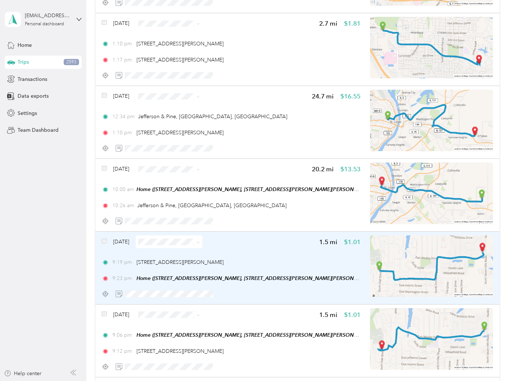
scroll to position [163, 0]
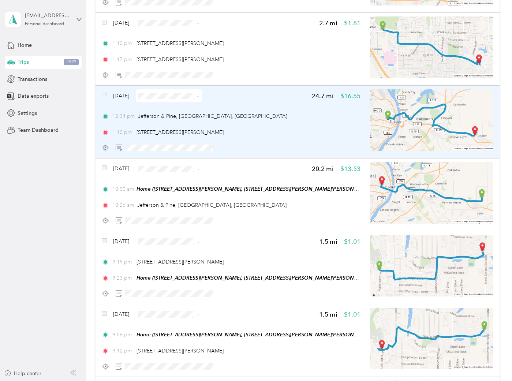
click at [407, 118] on img at bounding box center [431, 119] width 123 height 61
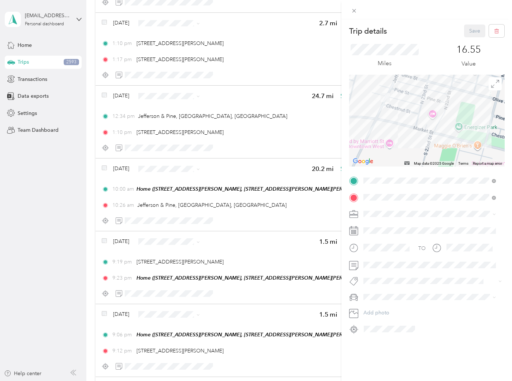
drag, startPoint x: 386, startPoint y: 112, endPoint x: 412, endPoint y: 127, distance: 29.7
click at [412, 127] on div at bounding box center [426, 121] width 155 height 92
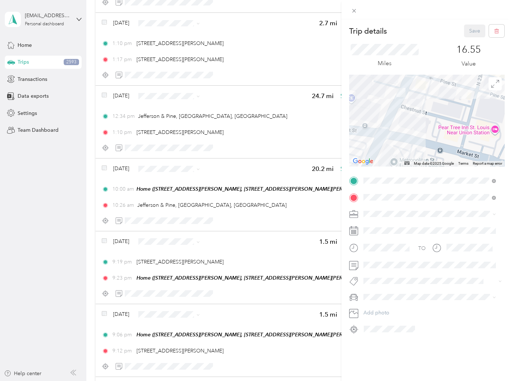
click at [287, 195] on div "Trip details Save This trip cannot be edited because it is either under review,…" at bounding box center [256, 190] width 512 height 381
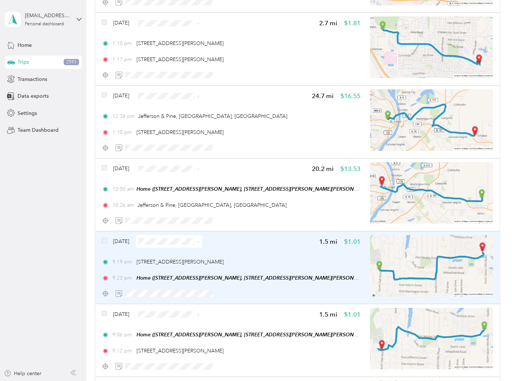
click at [273, 260] on div "9:19 pm [STREET_ADDRESS][PERSON_NAME]" at bounding box center [231, 262] width 259 height 8
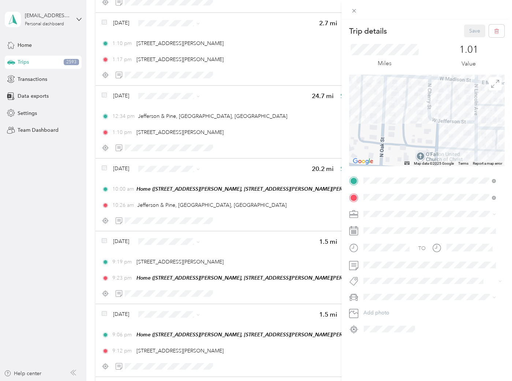
drag, startPoint x: 370, startPoint y: 102, endPoint x: 395, endPoint y: 165, distance: 68.3
click at [395, 165] on div "Map Data Map data ©2025 Google Map data ©2025 Google 50 m Click to toggle betwe…" at bounding box center [426, 121] width 155 height 92
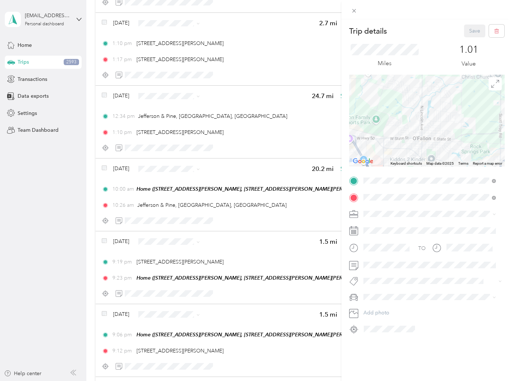
click at [16, 233] on div "Trip details Save This trip cannot be edited because it is either under review,…" at bounding box center [256, 190] width 512 height 381
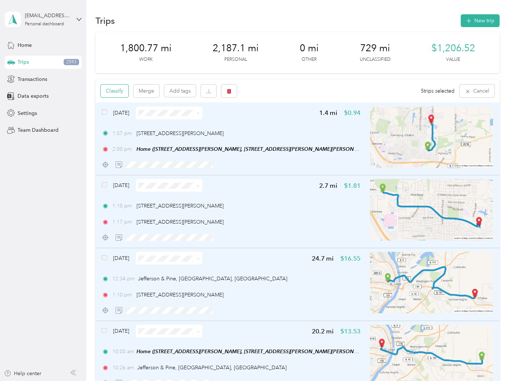
click at [113, 89] on button "Classify" at bounding box center [115, 91] width 28 height 13
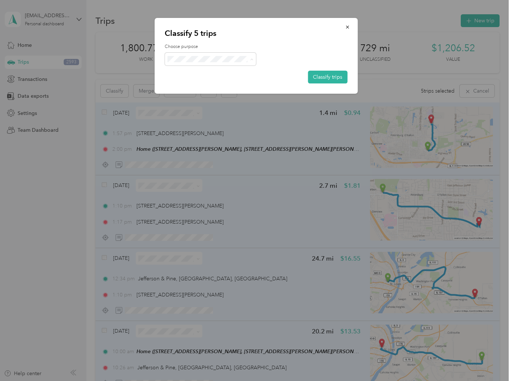
click at [202, 85] on span "Personal" at bounding box center [213, 85] width 60 height 8
click at [325, 77] on button "Classify trips" at bounding box center [328, 77] width 40 height 13
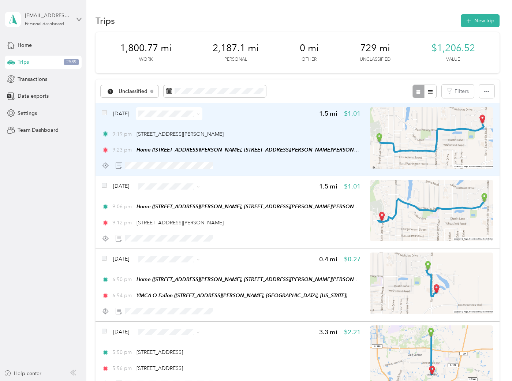
click at [279, 130] on div "9:19 pm [STREET_ADDRESS][PERSON_NAME]" at bounding box center [231, 134] width 259 height 8
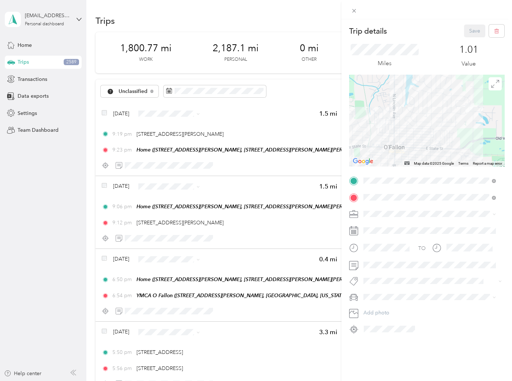
click at [386, 250] on span "JMF Rental" at bounding box center [378, 250] width 25 height 6
click at [391, 233] on span "[STREET_ADDRESS]" at bounding box center [391, 236] width 41 height 7
click at [464, 30] on button "Save" at bounding box center [474, 31] width 21 height 13
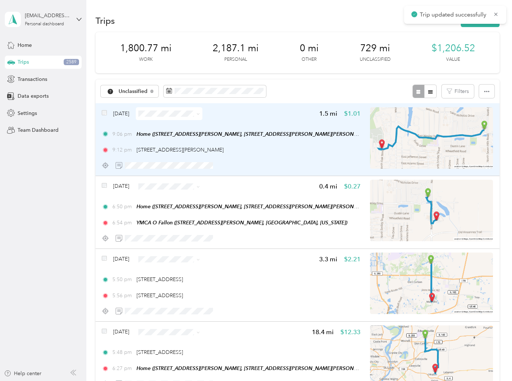
click at [246, 157] on div "[DATE] 1.5 mi $1.01 9:06 pm Home ([STREET_ADDRESS][PERSON_NAME], [STREET_ADDRES…" at bounding box center [231, 139] width 259 height 65
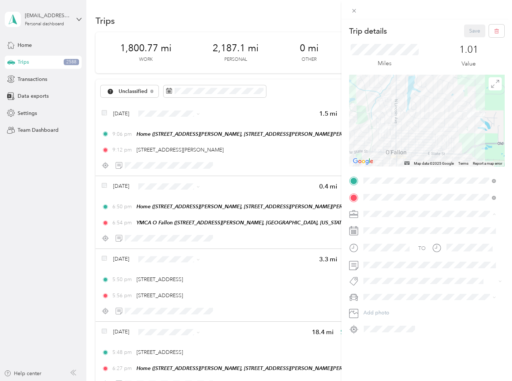
click at [381, 252] on div "JMF Rental" at bounding box center [429, 253] width 127 height 8
click at [390, 232] on button "[STREET_ADDRESS]" at bounding box center [391, 236] width 51 height 9
click at [470, 25] on button "Save" at bounding box center [474, 31] width 21 height 13
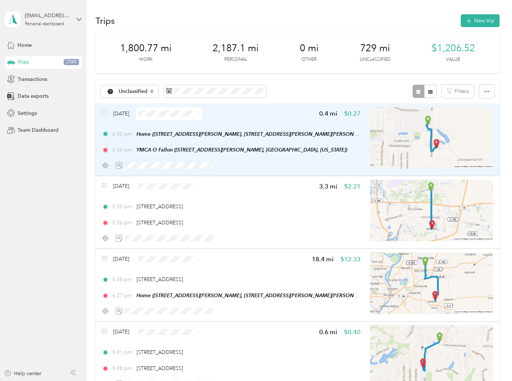
click at [300, 119] on div "[DATE] 0.4 mi $0.27" at bounding box center [231, 113] width 259 height 13
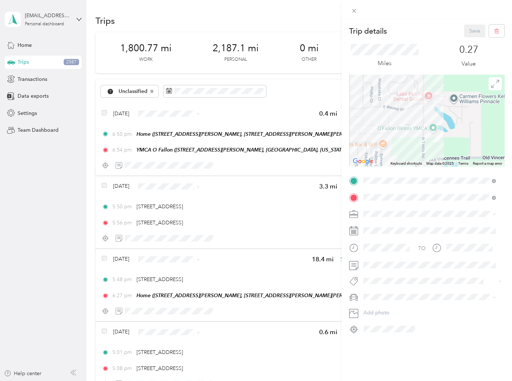
click at [259, 106] on div "Trip details Save This trip cannot be edited because it is either under review,…" at bounding box center [256, 190] width 512 height 381
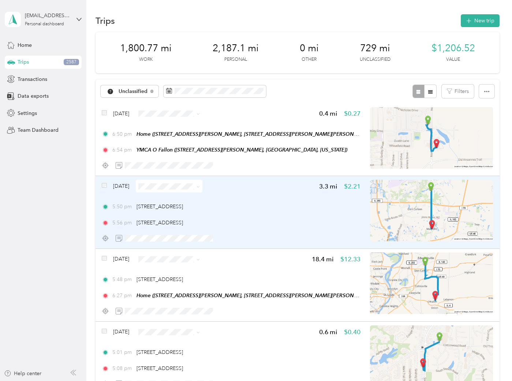
click at [276, 197] on div "[DATE] 3.3 mi $2.21 5:50 pm [STREET_ADDRESS] 5:56 pm [STREET_ADDRESS]" at bounding box center [231, 212] width 259 height 65
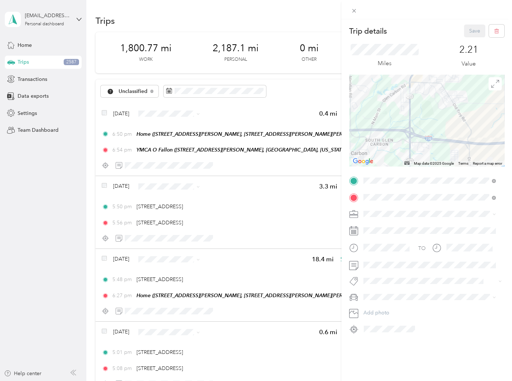
drag, startPoint x: 416, startPoint y: 114, endPoint x: 450, endPoint y: 174, distance: 68.7
click at [450, 174] on div "Trip details Save This trip cannot be edited because it is either under review,…" at bounding box center [426, 180] width 155 height 310
click at [254, 194] on div "Trip details Save This trip cannot be edited because it is either under review,…" at bounding box center [256, 190] width 512 height 381
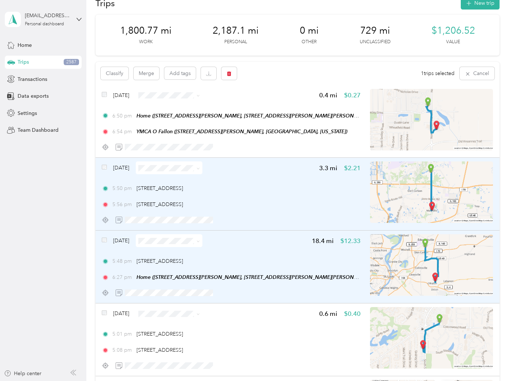
scroll to position [40, 0]
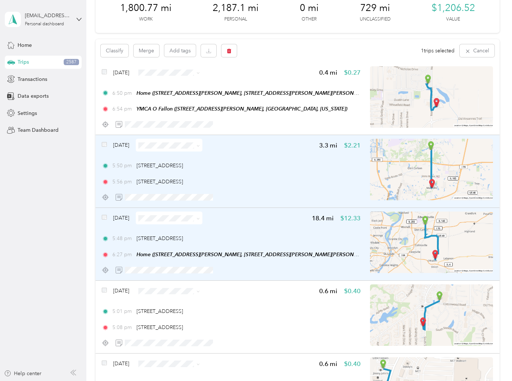
click at [99, 217] on div "[DATE] 18.4 mi $12.33 5:48 pm [STREET_ADDRESS] 6:27 pm Home ([STREET_ADDRESS][P…" at bounding box center [298, 244] width 404 height 73
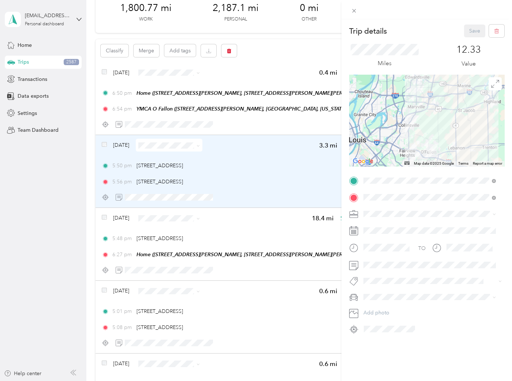
click at [239, 224] on div "Trip details Save This trip cannot be edited because it is either under review,…" at bounding box center [256, 190] width 512 height 381
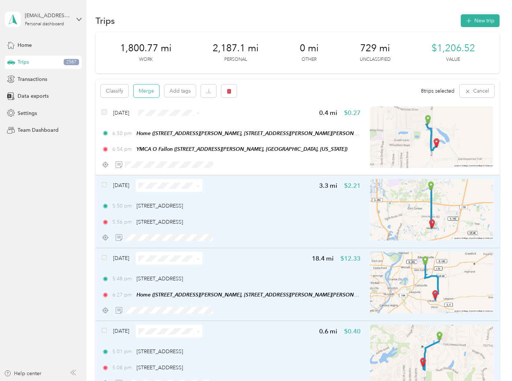
click at [144, 91] on button "Merge" at bounding box center [147, 91] width 26 height 13
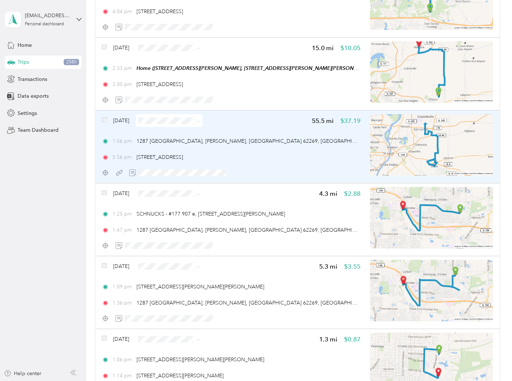
scroll to position [366, 0]
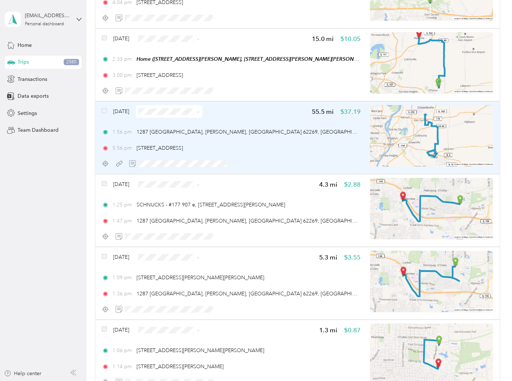
click at [264, 137] on div "1:56 pm [STREET_ADDRESS][PERSON_NAME] 5:56 pm [STREET_ADDRESS]" at bounding box center [231, 140] width 259 height 24
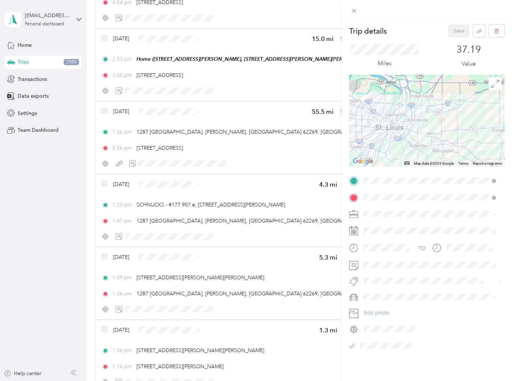
click at [387, 221] on span "113 S. Donk" at bounding box center [383, 222] width 24 height 7
click at [383, 259] on li "ASH" at bounding box center [430, 265] width 138 height 13
click at [452, 34] on button "Save" at bounding box center [458, 31] width 21 height 13
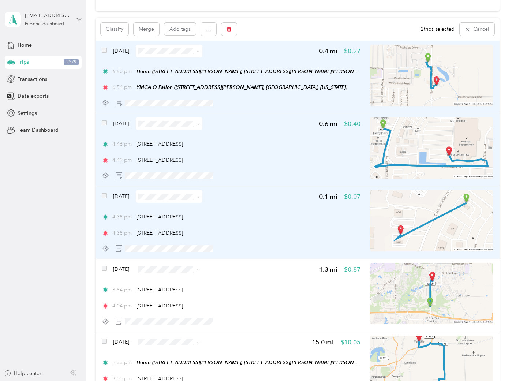
scroll to position [81, 0]
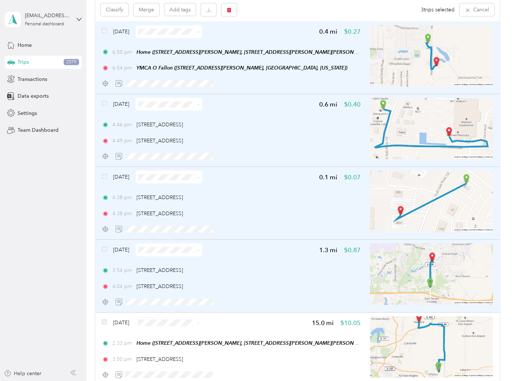
click at [101, 249] on div "[DATE] 1.3 mi $0.87 3:54 pm [STREET_ADDRESS] 4:04 pm [STREET_ADDRESS]" at bounding box center [298, 276] width 404 height 73
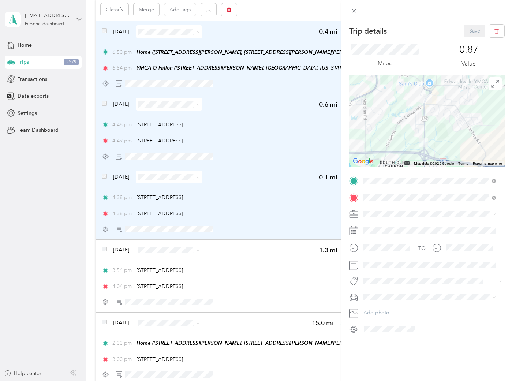
click at [103, 248] on div "Trip details Save This trip cannot be edited because it is either under review,…" at bounding box center [256, 190] width 512 height 381
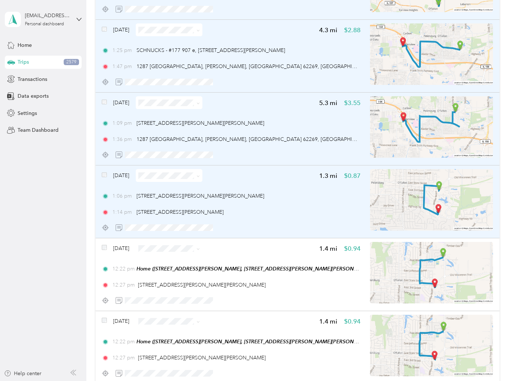
scroll to position [447, 0]
click at [105, 175] on div at bounding box center [104, 174] width 5 height 5
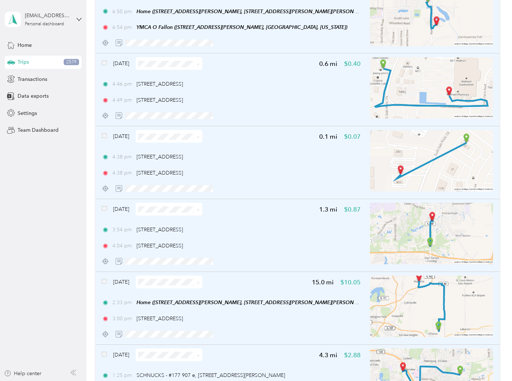
scroll to position [0, 0]
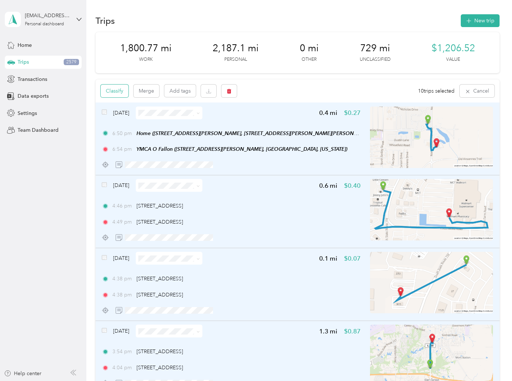
click at [120, 89] on button "Classify" at bounding box center [115, 91] width 28 height 13
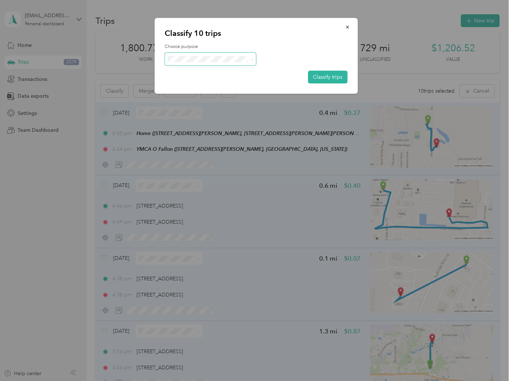
click at [211, 62] on span at bounding box center [211, 59] width 92 height 13
click at [323, 78] on button "Classify trips" at bounding box center [328, 77] width 40 height 13
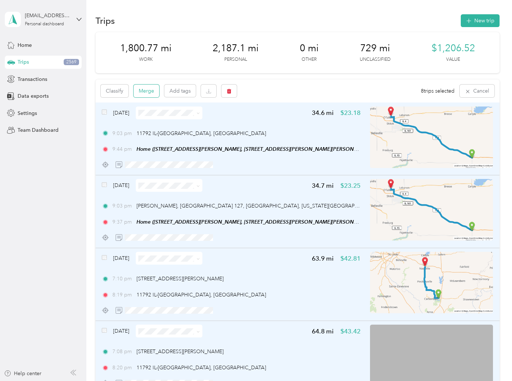
click at [148, 87] on button "Merge" at bounding box center [147, 91] width 26 height 13
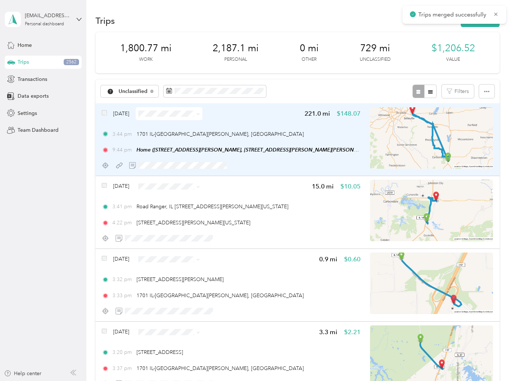
click at [294, 125] on div "[DATE] 221.0 mi $148.07 3:44 pm [STREET_ADDRESS] 9:44 pm Home ([STREET_ADDRESS]…" at bounding box center [231, 139] width 259 height 65
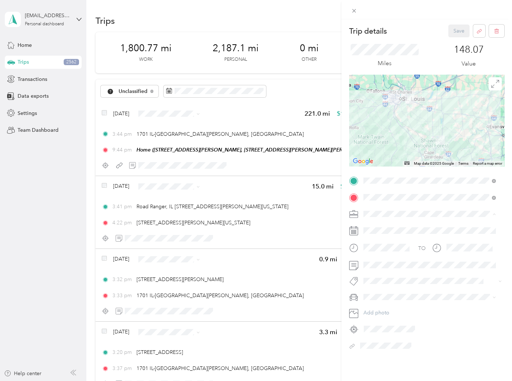
click at [382, 278] on li "SBE" at bounding box center [430, 278] width 138 height 13
click at [377, 284] on span at bounding box center [426, 281] width 131 height 8
click at [391, 179] on span "105 [PERSON_NAME]" at bounding box center [393, 177] width 44 height 7
click at [450, 31] on button "Save" at bounding box center [458, 31] width 21 height 13
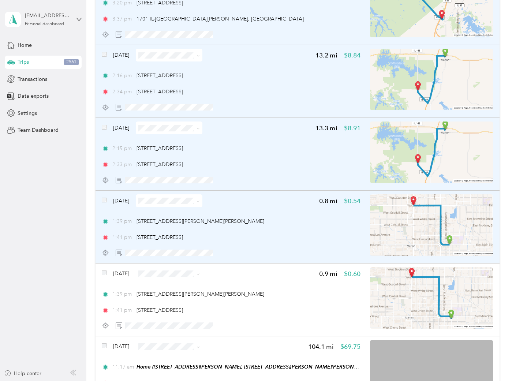
scroll to position [284, 0]
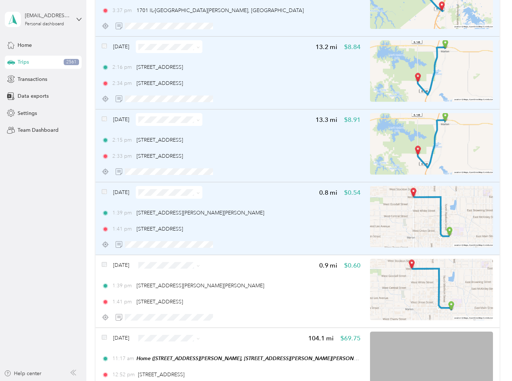
click at [105, 193] on span at bounding box center [104, 193] width 5 height 8
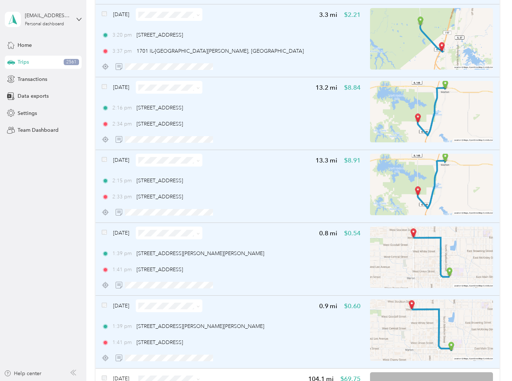
scroll to position [0, 0]
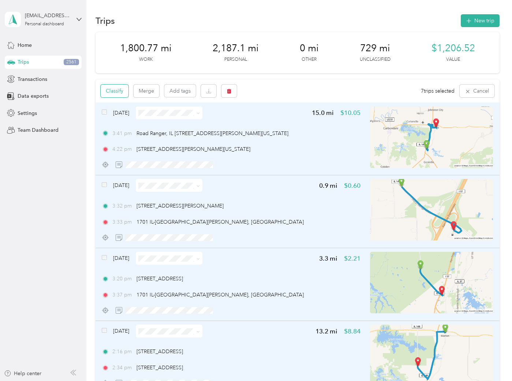
click at [119, 88] on button "Classify" at bounding box center [115, 91] width 28 height 13
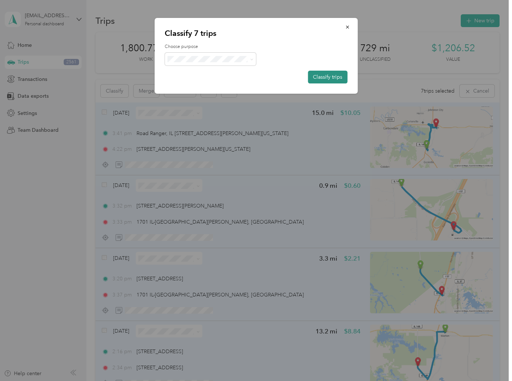
click at [323, 78] on button "Classify trips" at bounding box center [328, 77] width 40 height 13
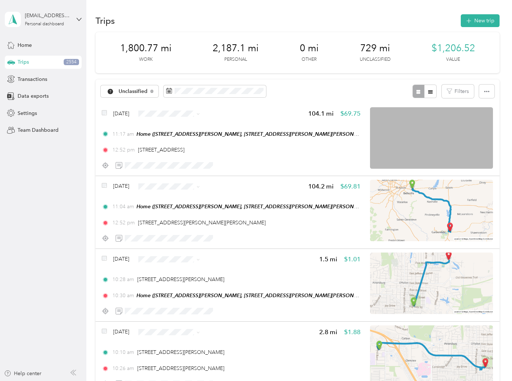
click at [168, 214] on li "Personal" at bounding box center [186, 211] width 83 height 13
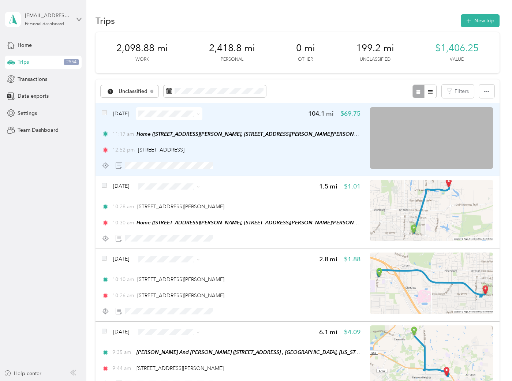
click at [294, 161] on div at bounding box center [231, 165] width 259 height 13
click at [327, 159] on div at bounding box center [231, 165] width 259 height 13
click at [256, 164] on div at bounding box center [231, 165] width 259 height 13
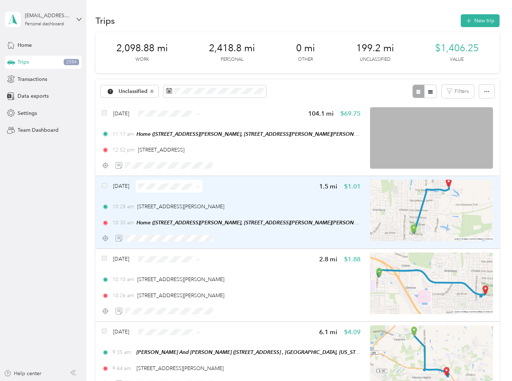
click at [235, 197] on div "[DATE] 1.5 mi $1.01 10:28 am [STREET_ADDRESS][PERSON_NAME] 10:30 am Home ([STRE…" at bounding box center [231, 212] width 259 height 65
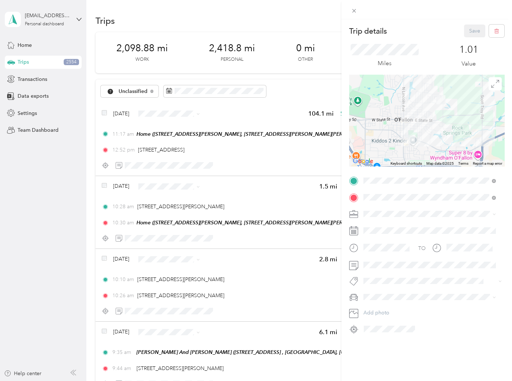
click at [244, 112] on div "Trip details Save This trip cannot be edited because it is either under review,…" at bounding box center [256, 190] width 512 height 381
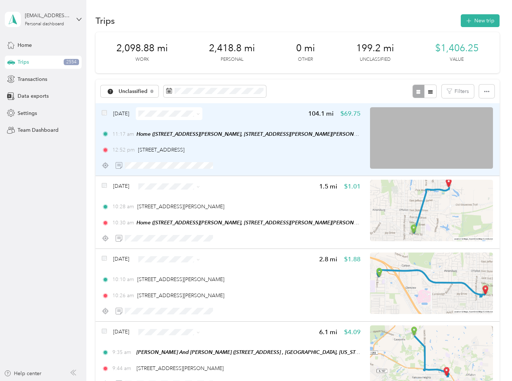
click at [243, 116] on div "[DATE] 104.1 mi $69.75" at bounding box center [231, 113] width 259 height 13
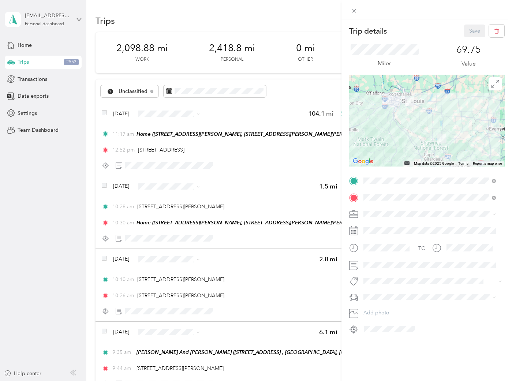
click at [385, 182] on button "105 [PERSON_NAME]" at bounding box center [393, 178] width 55 height 9
click at [383, 279] on div "SBE" at bounding box center [429, 278] width 127 height 8
click at [464, 33] on button "Save" at bounding box center [474, 31] width 21 height 13
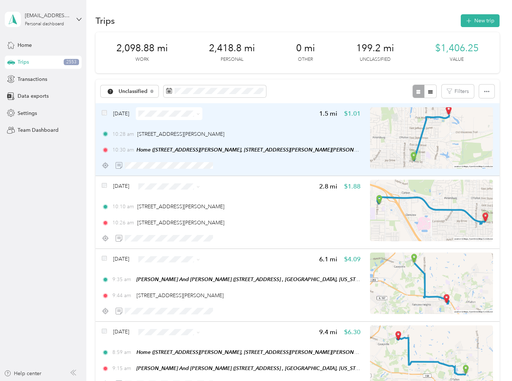
click at [101, 111] on div "[DATE] 1.5 mi $1.01 10:28 am [STREET_ADDRESS][PERSON_NAME] 10:30 am Home ([STRE…" at bounding box center [298, 139] width 404 height 73
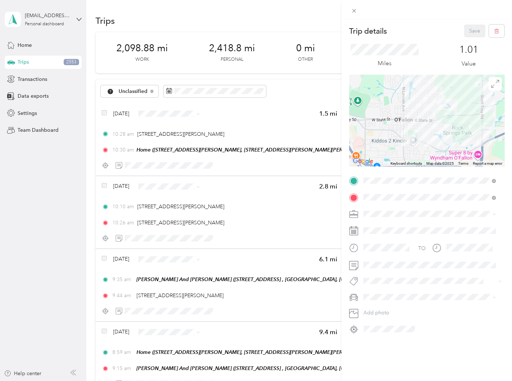
click at [104, 112] on div "Trip details Save This trip cannot be edited because it is either under review,…" at bounding box center [256, 190] width 512 height 381
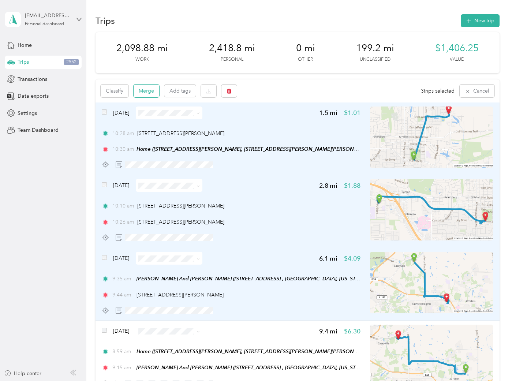
click at [150, 88] on button "Merge" at bounding box center [147, 91] width 26 height 13
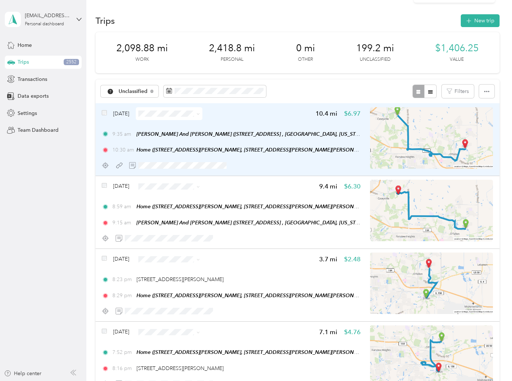
click at [254, 116] on div "[DATE] 10.4 mi $6.97" at bounding box center [231, 113] width 259 height 13
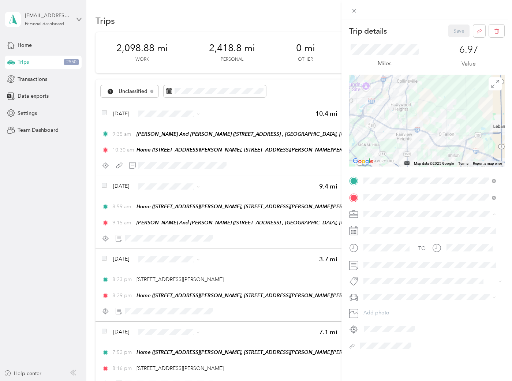
click at [382, 254] on li "JMF Rental" at bounding box center [430, 252] width 138 height 13
click at [386, 234] on span "[STREET_ADDRESS]" at bounding box center [391, 236] width 41 height 7
click at [453, 33] on button "Save" at bounding box center [458, 31] width 21 height 13
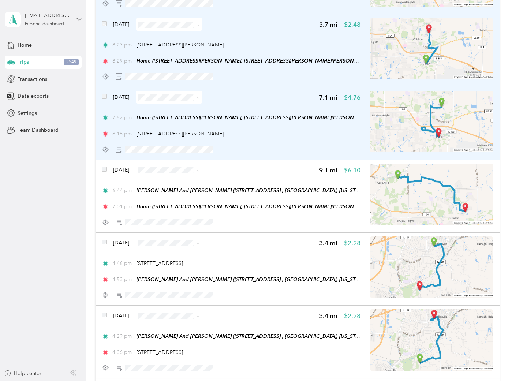
scroll to position [163, 0]
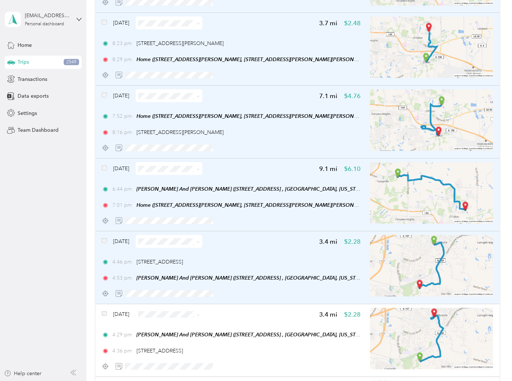
click at [102, 243] on span at bounding box center [104, 242] width 5 height 8
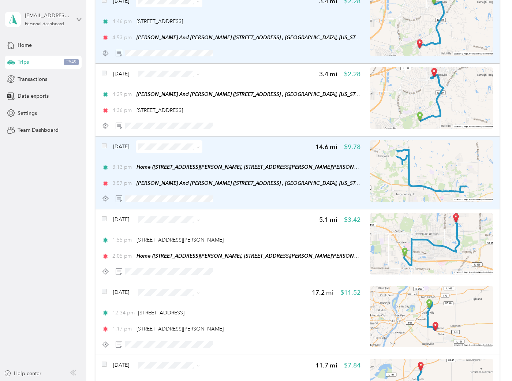
scroll to position [406, 0]
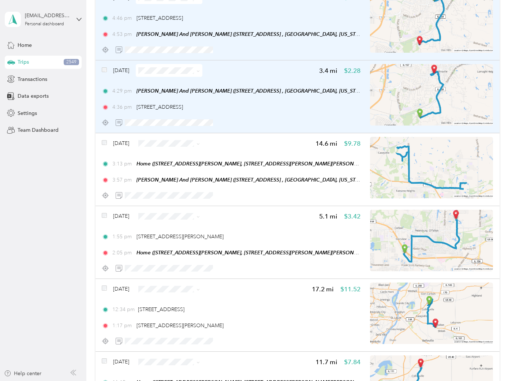
click at [104, 71] on span at bounding box center [104, 71] width 5 height 8
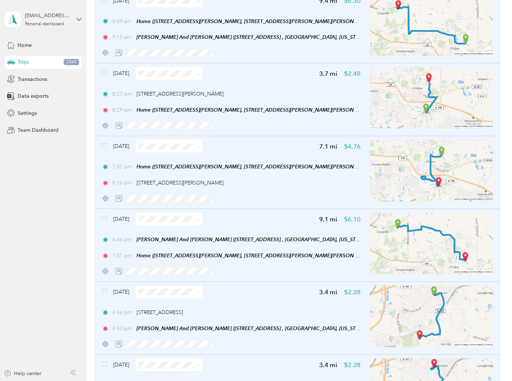
scroll to position [0, 0]
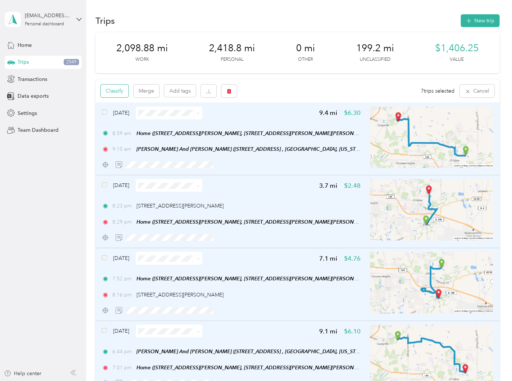
click at [110, 90] on button "Classify" at bounding box center [115, 91] width 28 height 13
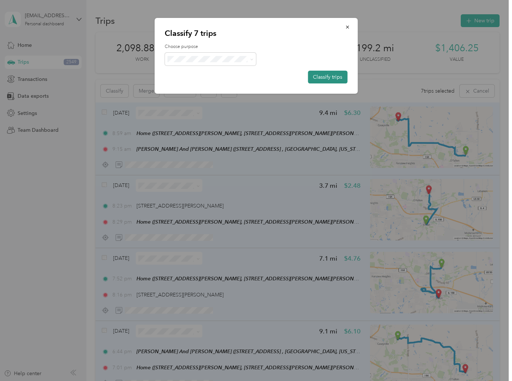
click at [331, 77] on button "Classify trips" at bounding box center [328, 77] width 40 height 13
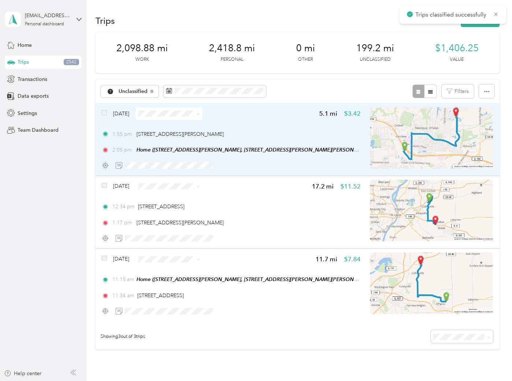
click at [406, 149] on img at bounding box center [431, 137] width 123 height 61
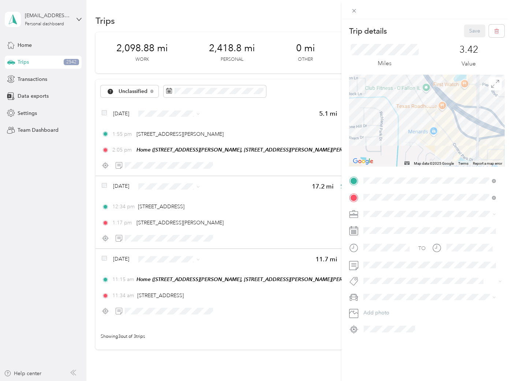
drag, startPoint x: 435, startPoint y: 96, endPoint x: 424, endPoint y: 139, distance: 44.7
click at [424, 137] on div at bounding box center [426, 121] width 155 height 92
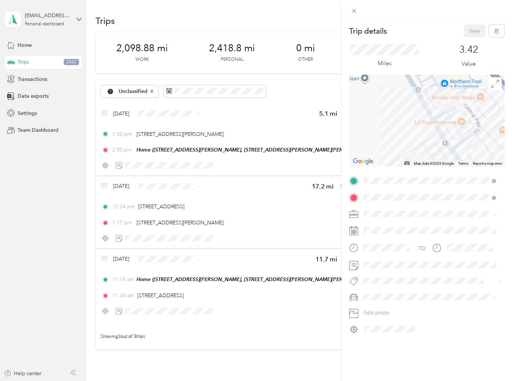
click at [105, 112] on div "Trip details Save This trip cannot be edited because it is either under review,…" at bounding box center [256, 190] width 512 height 381
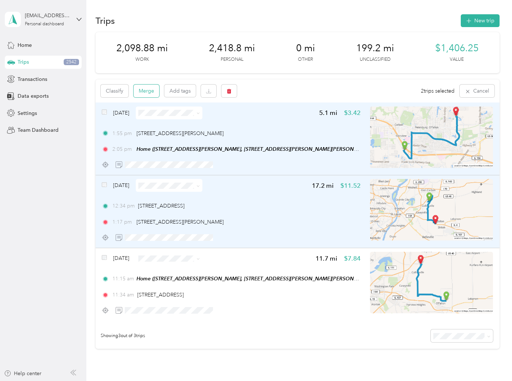
click at [138, 93] on button "Merge" at bounding box center [147, 91] width 26 height 13
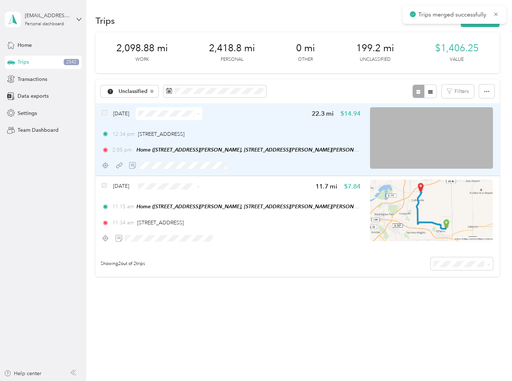
click at [258, 123] on div "[DATE] 22.3 mi $14.94 12:34 pm [STREET_ADDRESS] 2:05 pm Home ([STREET_ADDRESS][…" at bounding box center [231, 139] width 259 height 65
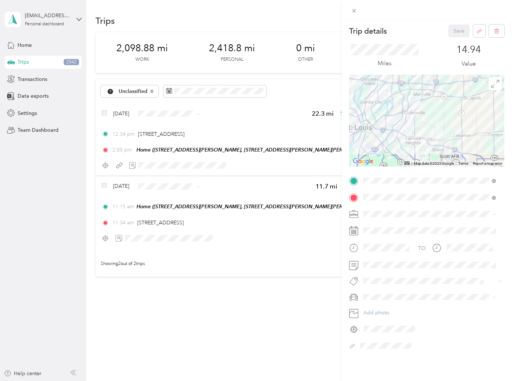
click at [395, 249] on div "JMF Rental" at bounding box center [429, 253] width 127 height 8
click at [390, 233] on span "[STREET_ADDRESS]" at bounding box center [391, 236] width 41 height 7
click at [459, 29] on button "Save" at bounding box center [458, 31] width 21 height 13
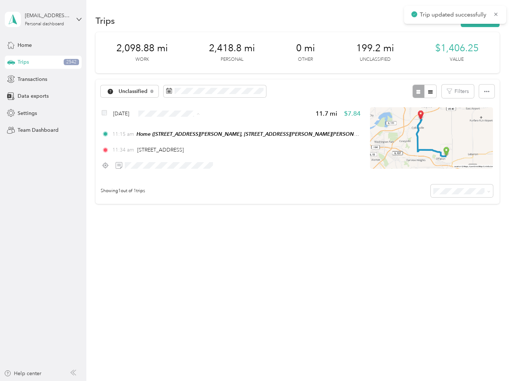
click at [167, 140] on li "Personal" at bounding box center [186, 139] width 83 height 13
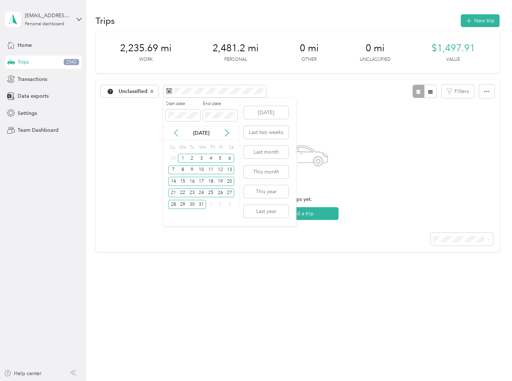
click at [175, 133] on icon at bounding box center [176, 133] width 4 height 7
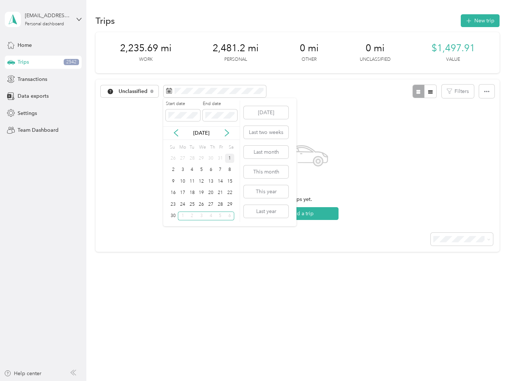
click at [228, 159] on div "1" at bounding box center [230, 158] width 10 height 9
click at [176, 215] on div "30" at bounding box center [173, 216] width 10 height 9
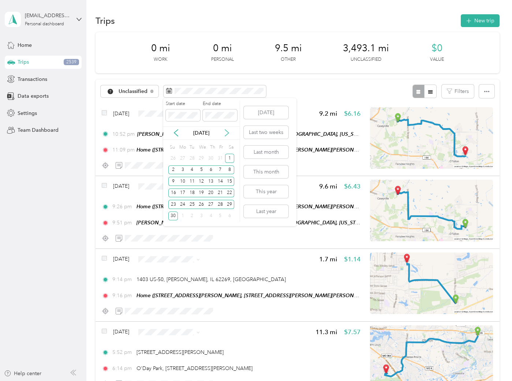
click at [227, 134] on icon at bounding box center [227, 133] width 4 height 7
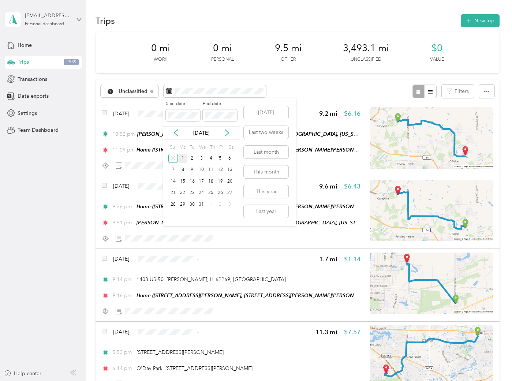
click at [184, 156] on div "1" at bounding box center [183, 158] width 10 height 9
click at [198, 204] on div "31" at bounding box center [202, 204] width 10 height 9
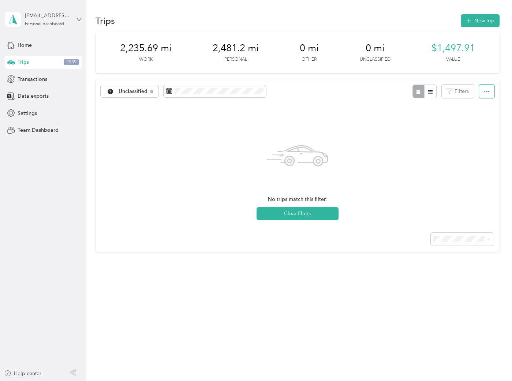
click at [488, 92] on icon "button" at bounding box center [486, 91] width 5 height 5
click at [477, 119] on span "Export" at bounding box center [479, 118] width 15 height 6
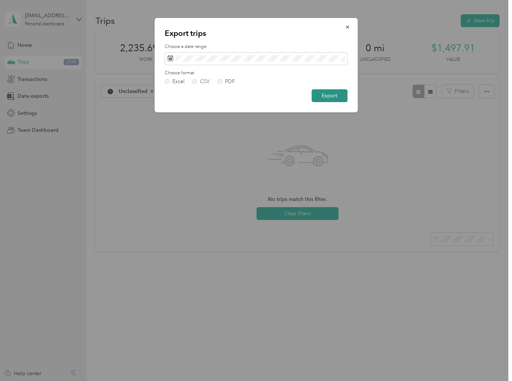
click at [326, 99] on button "Export" at bounding box center [330, 95] width 36 height 13
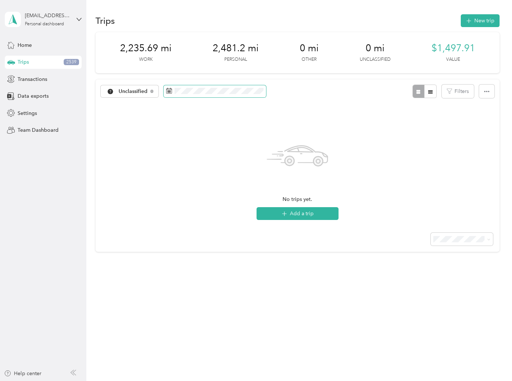
click at [217, 94] on span at bounding box center [215, 91] width 102 height 12
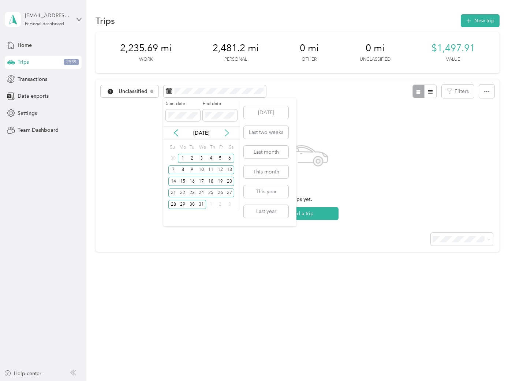
click at [230, 134] on icon at bounding box center [226, 132] width 7 height 7
click at [211, 158] on div "1" at bounding box center [211, 158] width 10 height 9
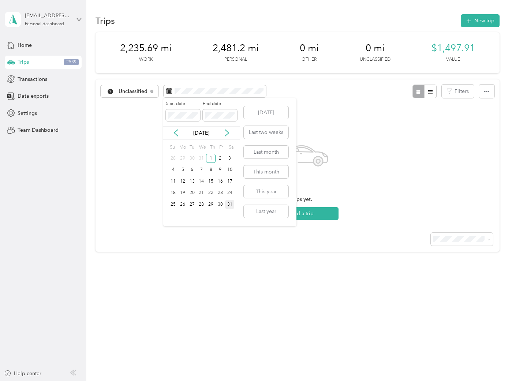
click at [229, 207] on div "31" at bounding box center [230, 204] width 10 height 9
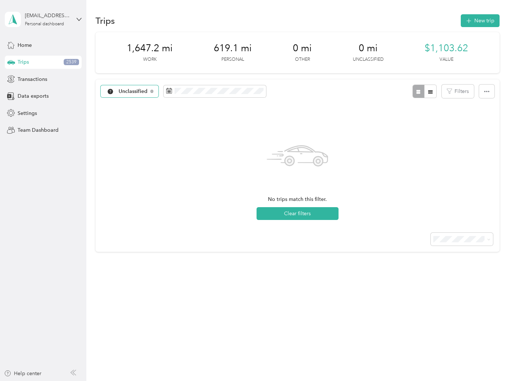
click at [149, 92] on div "Unclassified" at bounding box center [130, 91] width 58 height 12
click at [140, 108] on li "All purposes" at bounding box center [142, 103] width 83 height 13
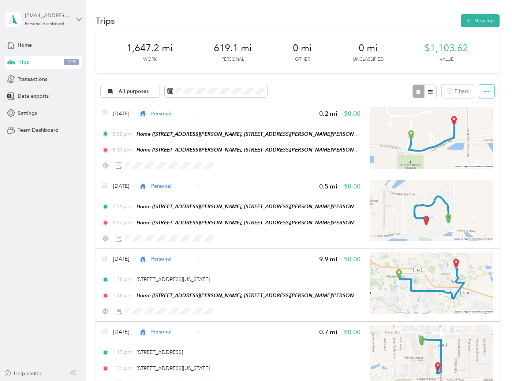
click at [487, 95] on button "button" at bounding box center [486, 92] width 15 height 14
click at [476, 119] on span "Export" at bounding box center [473, 118] width 15 height 6
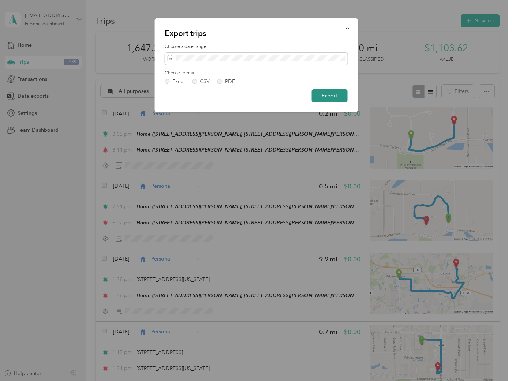
click at [321, 98] on button "Export" at bounding box center [330, 95] width 36 height 13
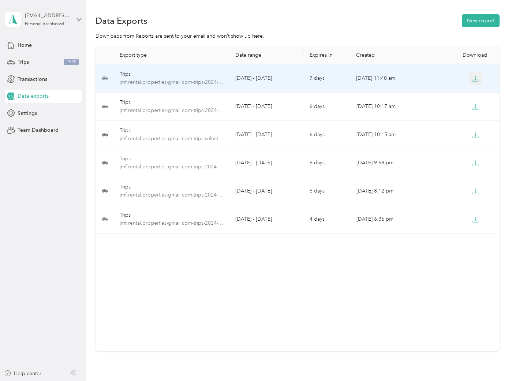
click at [475, 81] on icon "button" at bounding box center [476, 80] width 6 height 1
click at [474, 77] on icon "button" at bounding box center [475, 78] width 7 height 7
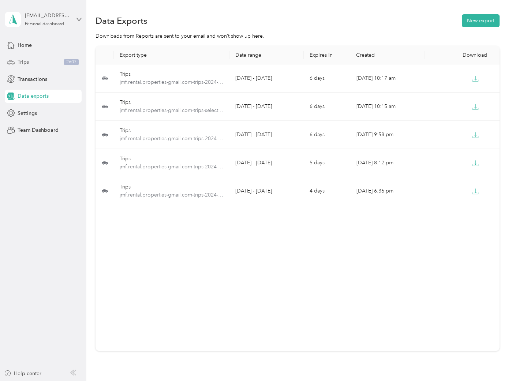
click at [26, 65] on span "Trips" at bounding box center [23, 62] width 11 height 8
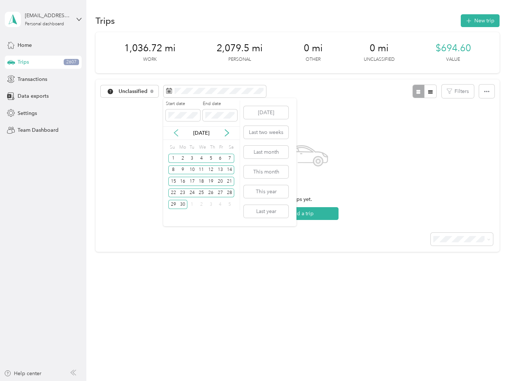
click at [177, 134] on icon at bounding box center [175, 132] width 7 height 7
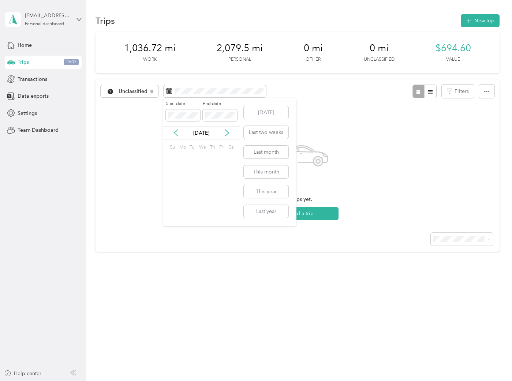
click at [176, 135] on icon at bounding box center [175, 132] width 7 height 7
click at [228, 136] on icon at bounding box center [226, 132] width 7 height 7
click at [182, 158] on div "1" at bounding box center [183, 158] width 10 height 9
click at [201, 205] on div "31" at bounding box center [202, 204] width 10 height 9
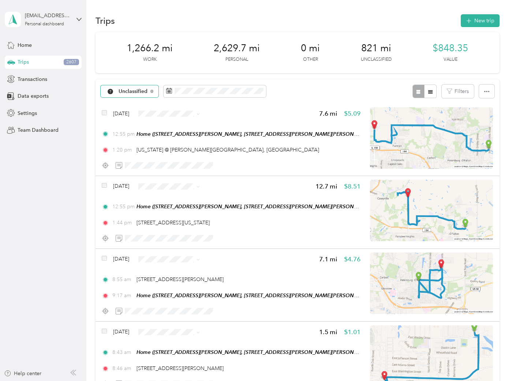
click at [150, 89] on div "Unclassified" at bounding box center [130, 91] width 58 height 12
click at [137, 102] on span "All purposes" at bounding box center [148, 105] width 59 height 8
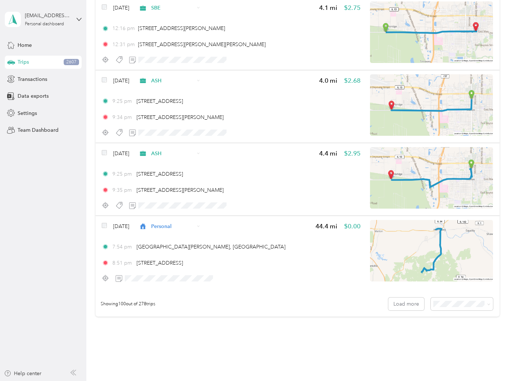
scroll to position [7115, 0]
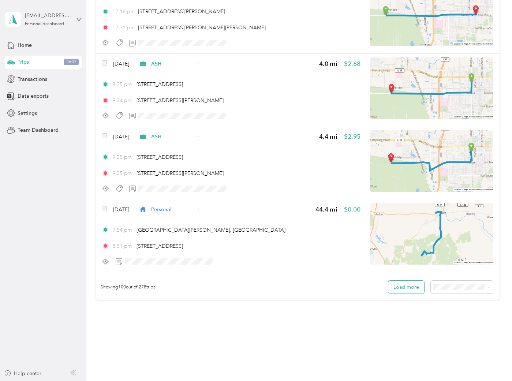
click at [406, 281] on button "Load more" at bounding box center [406, 287] width 36 height 13
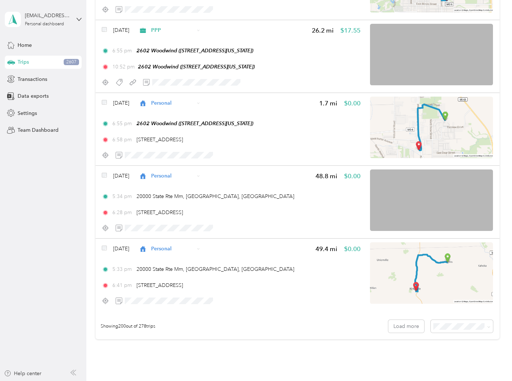
scroll to position [14380, 0]
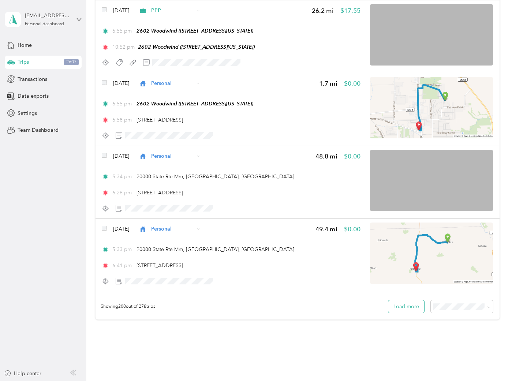
click at [398, 300] on button "Load more" at bounding box center [406, 306] width 36 height 13
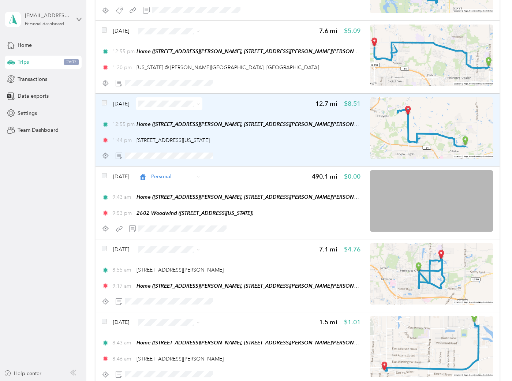
scroll to position [15300, 0]
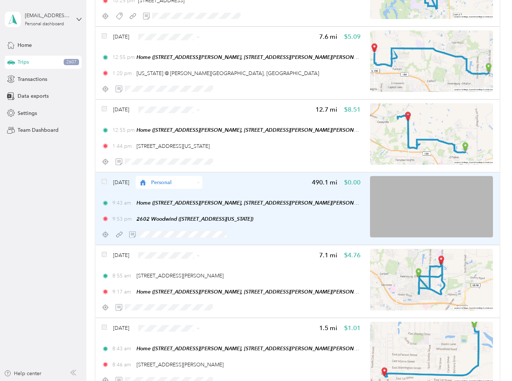
click at [245, 176] on div "Jul 5, 2024 Personal 490.1 mi $0.00" at bounding box center [231, 182] width 259 height 13
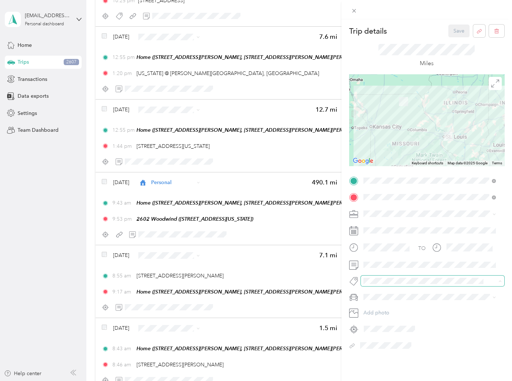
click at [384, 277] on span at bounding box center [426, 281] width 131 height 8
click at [382, 263] on span "2605 Ww" at bounding box center [380, 264] width 19 height 7
click at [394, 287] on div "PPP" at bounding box center [429, 291] width 127 height 8
click at [446, 37] on div "Trip details Save This trip cannot be edited because it is either under review,…" at bounding box center [426, 189] width 155 height 328
click at [448, 34] on button "Save" at bounding box center [458, 31] width 21 height 13
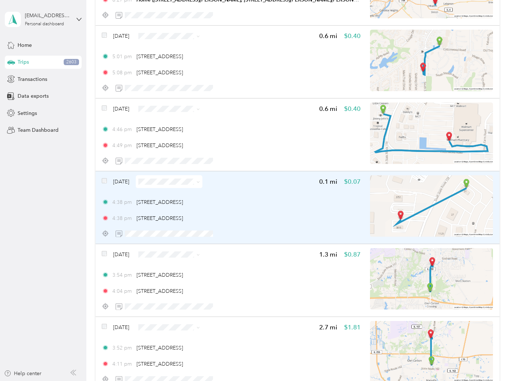
scroll to position [16765, 0]
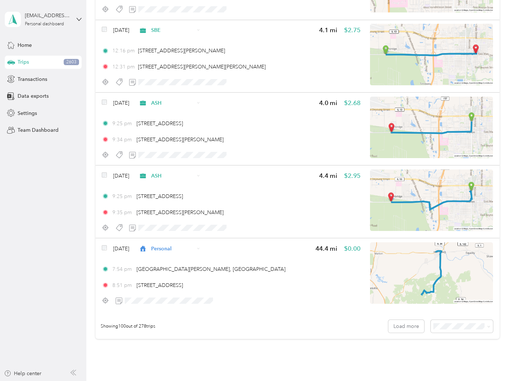
scroll to position [7115, 0]
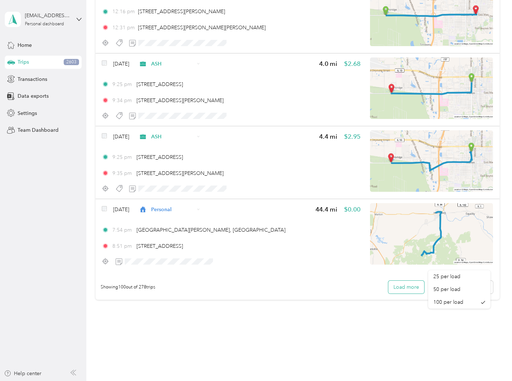
click at [398, 281] on button "Load more" at bounding box center [406, 287] width 36 height 13
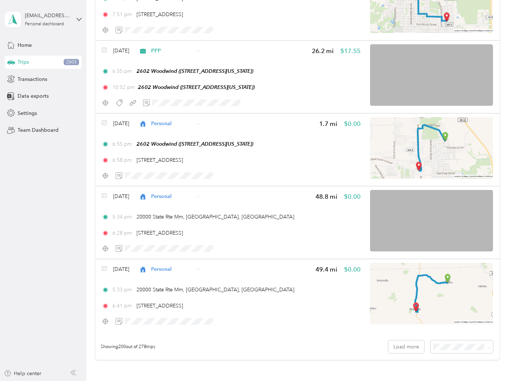
scroll to position [14380, 0]
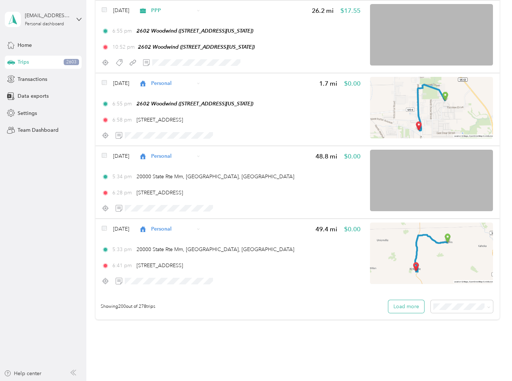
click at [399, 300] on button "Load more" at bounding box center [406, 306] width 36 height 13
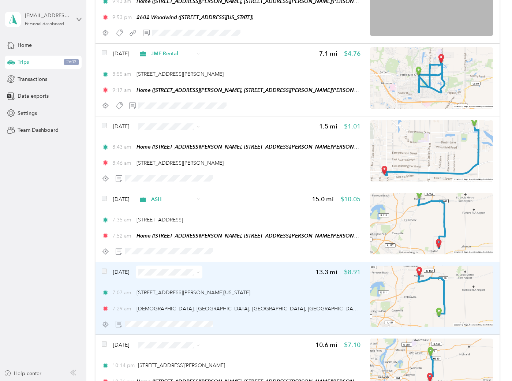
scroll to position [15461, 0]
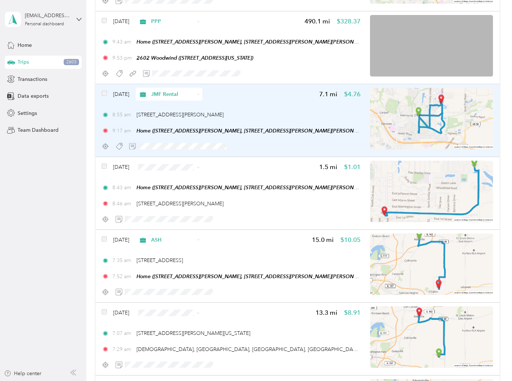
click at [262, 88] on div "Jul 5, 2024 JMF Rental 7.1 mi $4.76 8:55 am 115 W 1st St, O'Fallon, IL 62269, U…" at bounding box center [231, 120] width 259 height 65
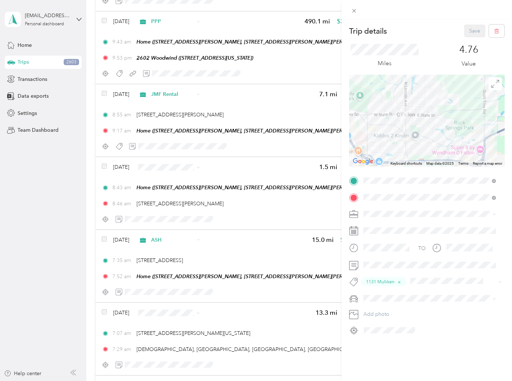
click at [50, 209] on div "Trip details Save This trip cannot be edited because it is either under review,…" at bounding box center [256, 190] width 512 height 381
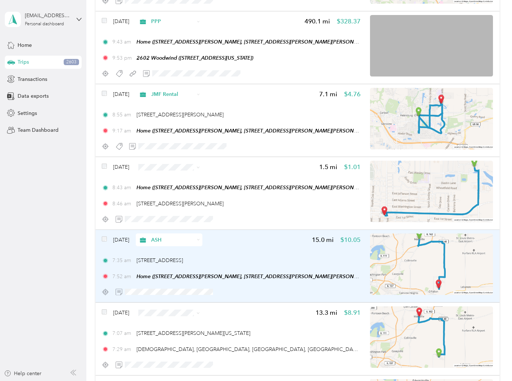
click at [269, 234] on div "Jul 5, 2024 ASH 15.0 mi $10.05 7:35 am 111 S Donk Ave, Maryville, IL 62062, USA…" at bounding box center [231, 266] width 259 height 65
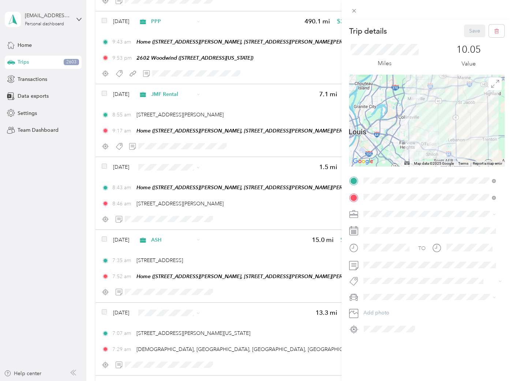
click at [389, 223] on li "113 S. Donk" at bounding box center [430, 221] width 138 height 14
